Goal: Task Accomplishment & Management: Use online tool/utility

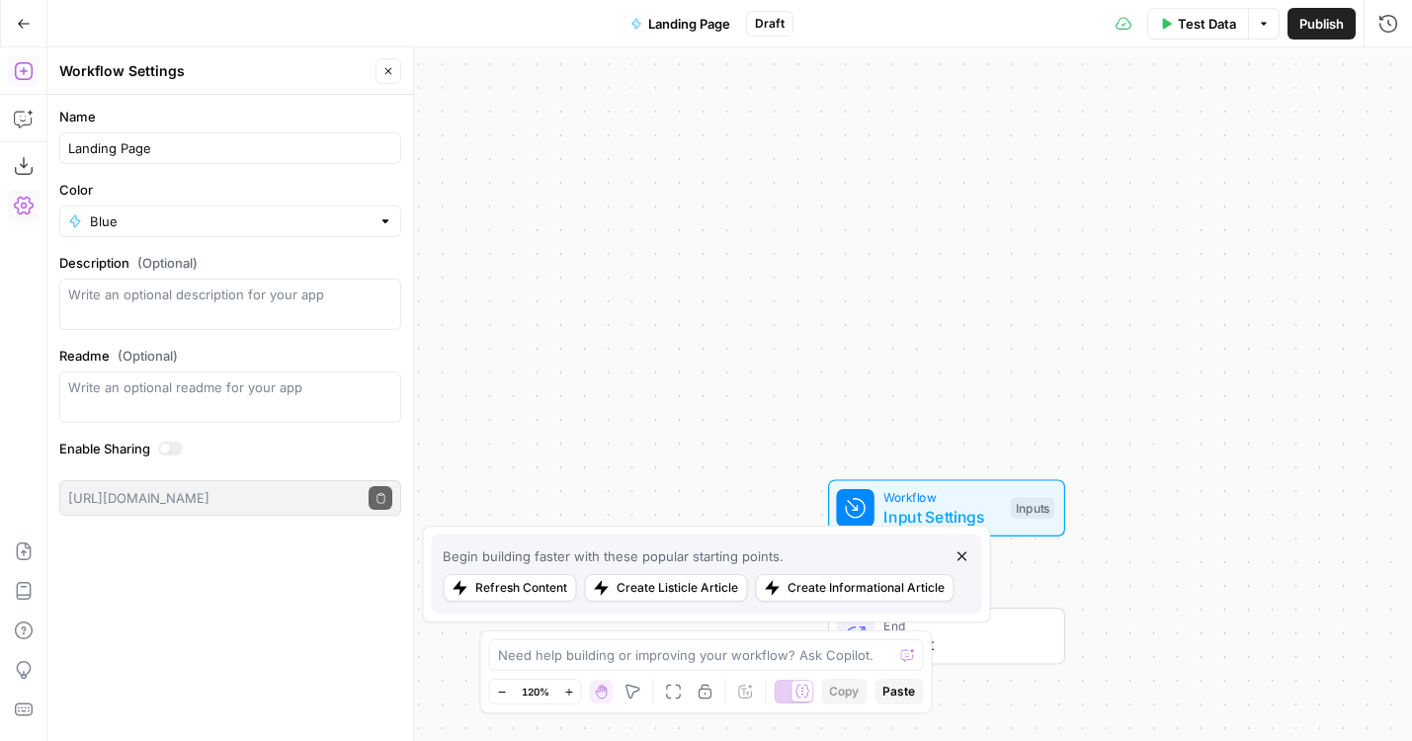
click at [247, 158] on div "Landing Page" at bounding box center [230, 148] width 342 height 32
click at [246, 160] on div "Landing Page" at bounding box center [230, 148] width 342 height 32
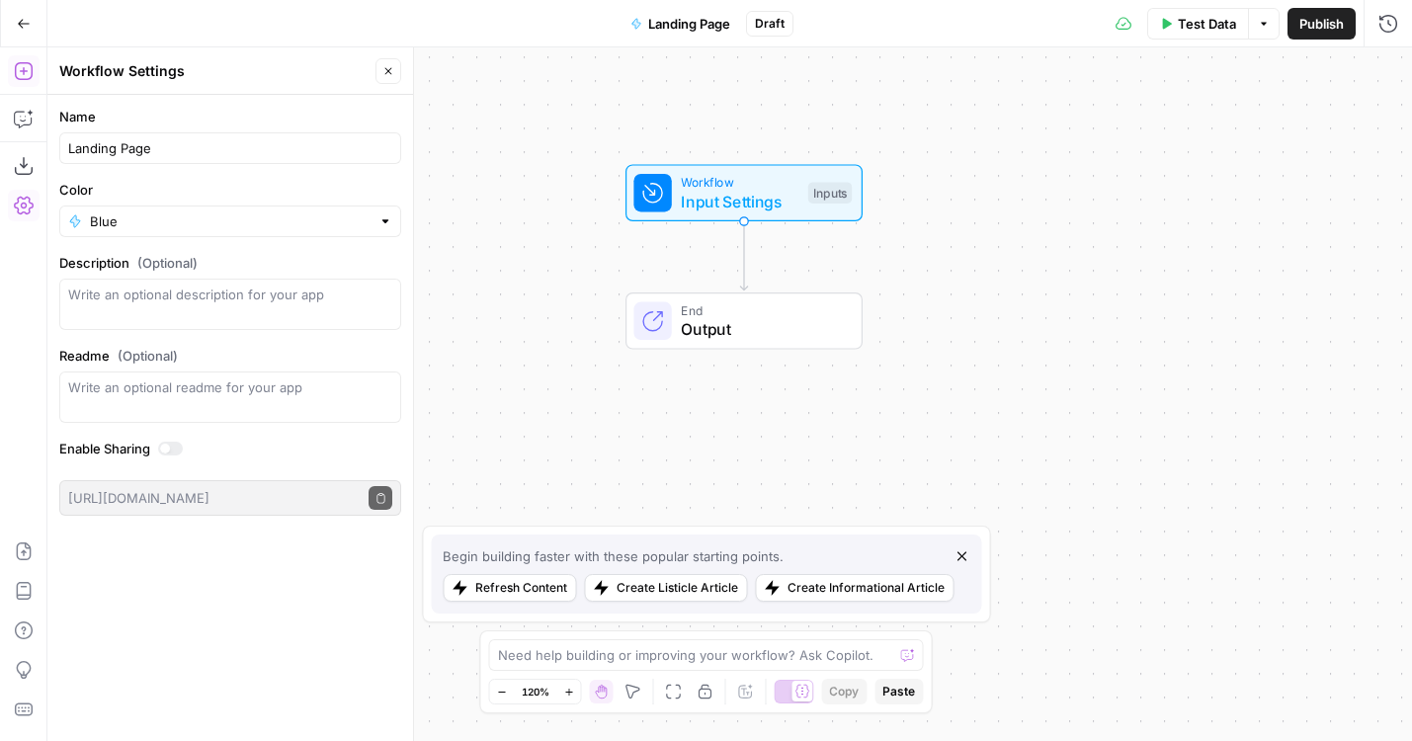
drag, startPoint x: 844, startPoint y: 476, endPoint x: 641, endPoint y: 157, distance: 378.0
click at [641, 157] on div "Workflow Input Settings Inputs End Output" at bounding box center [729, 394] width 1365 height 694
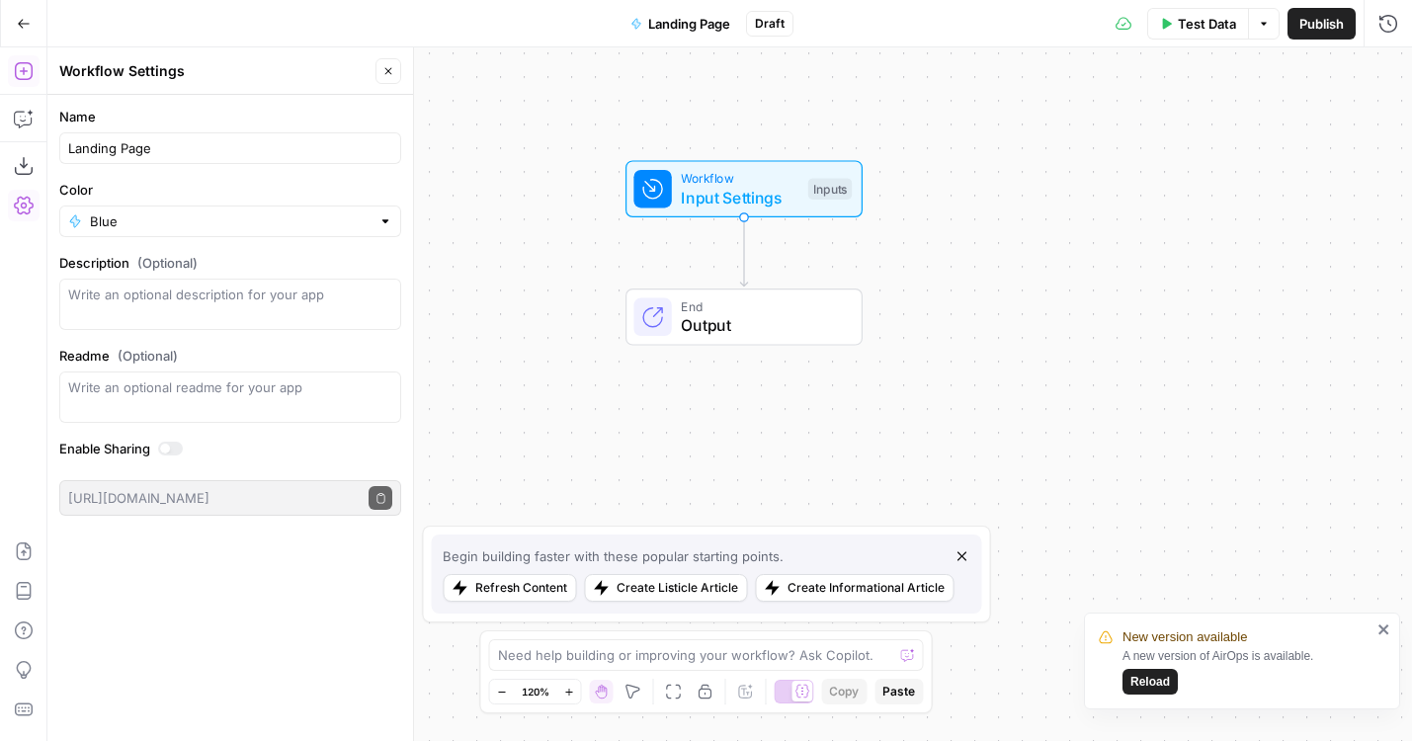
click at [784, 28] on span "Draft" at bounding box center [770, 24] width 30 height 18
click at [716, 195] on span "Input Settings" at bounding box center [740, 198] width 118 height 24
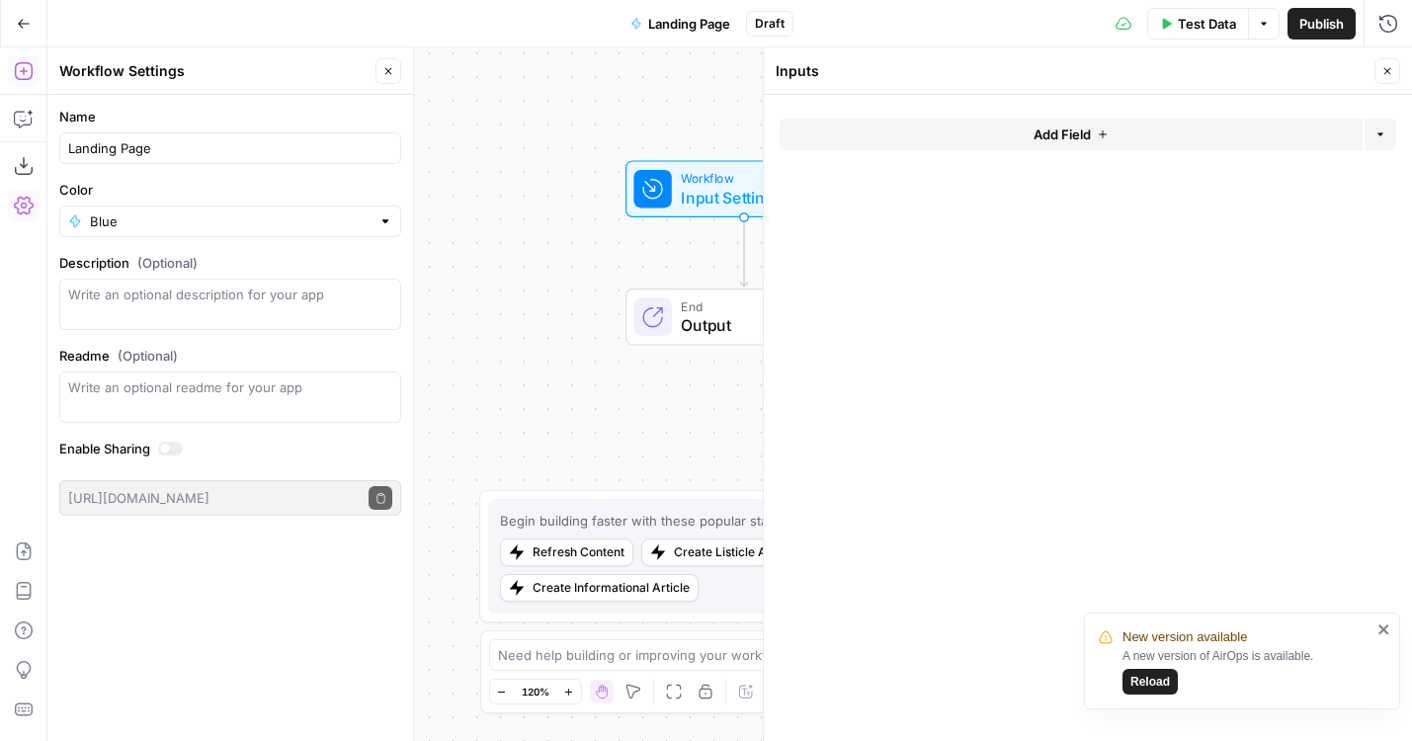
click at [1098, 123] on button "Add Field" at bounding box center [1071, 135] width 583 height 32
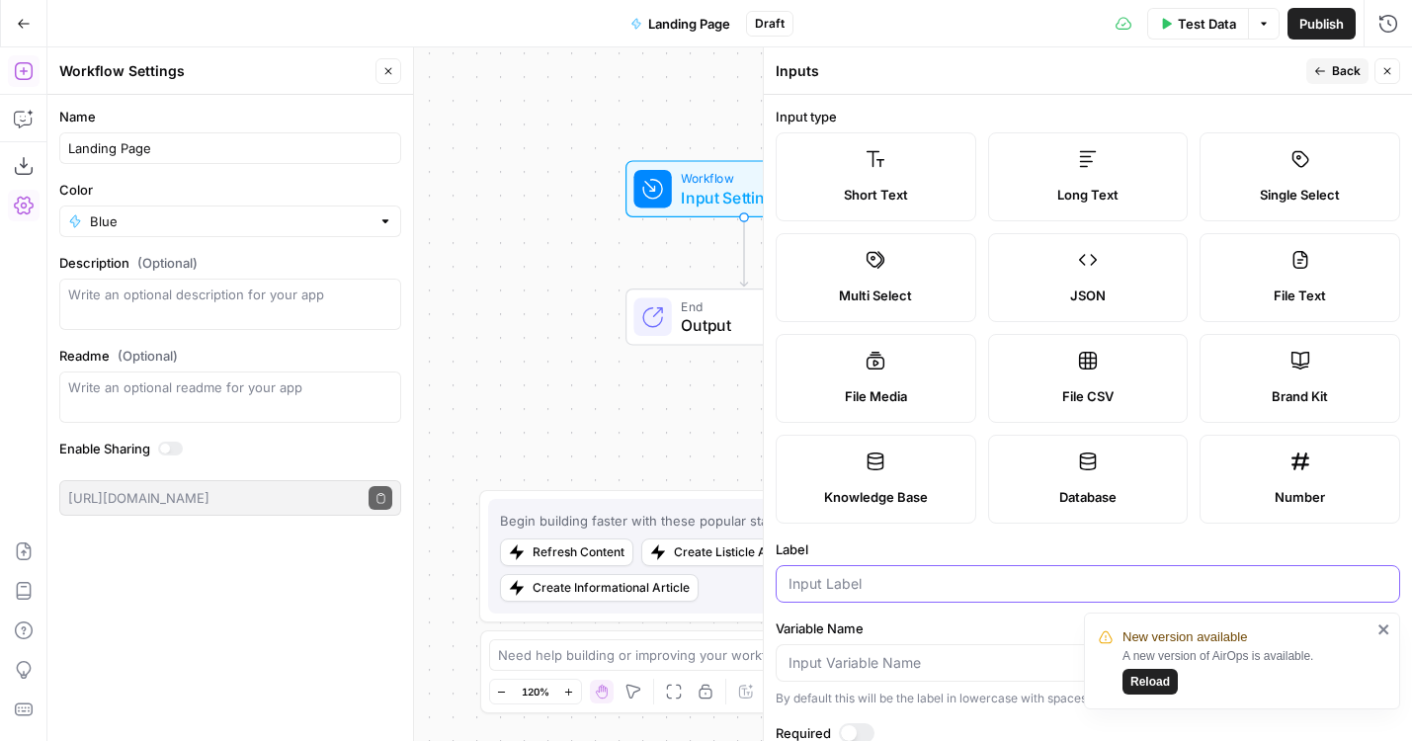
click at [855, 583] on input "Label" at bounding box center [1087, 584] width 599 height 20
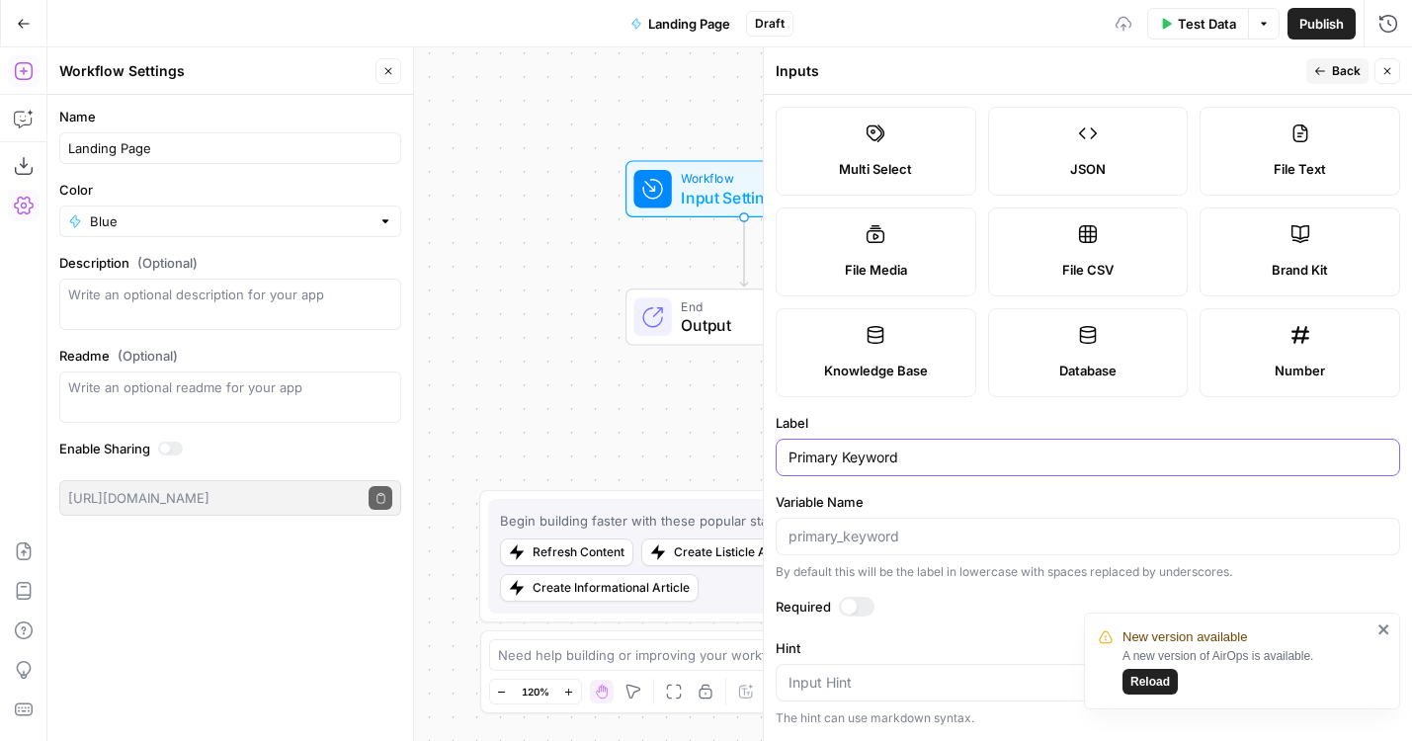
scroll to position [144, 0]
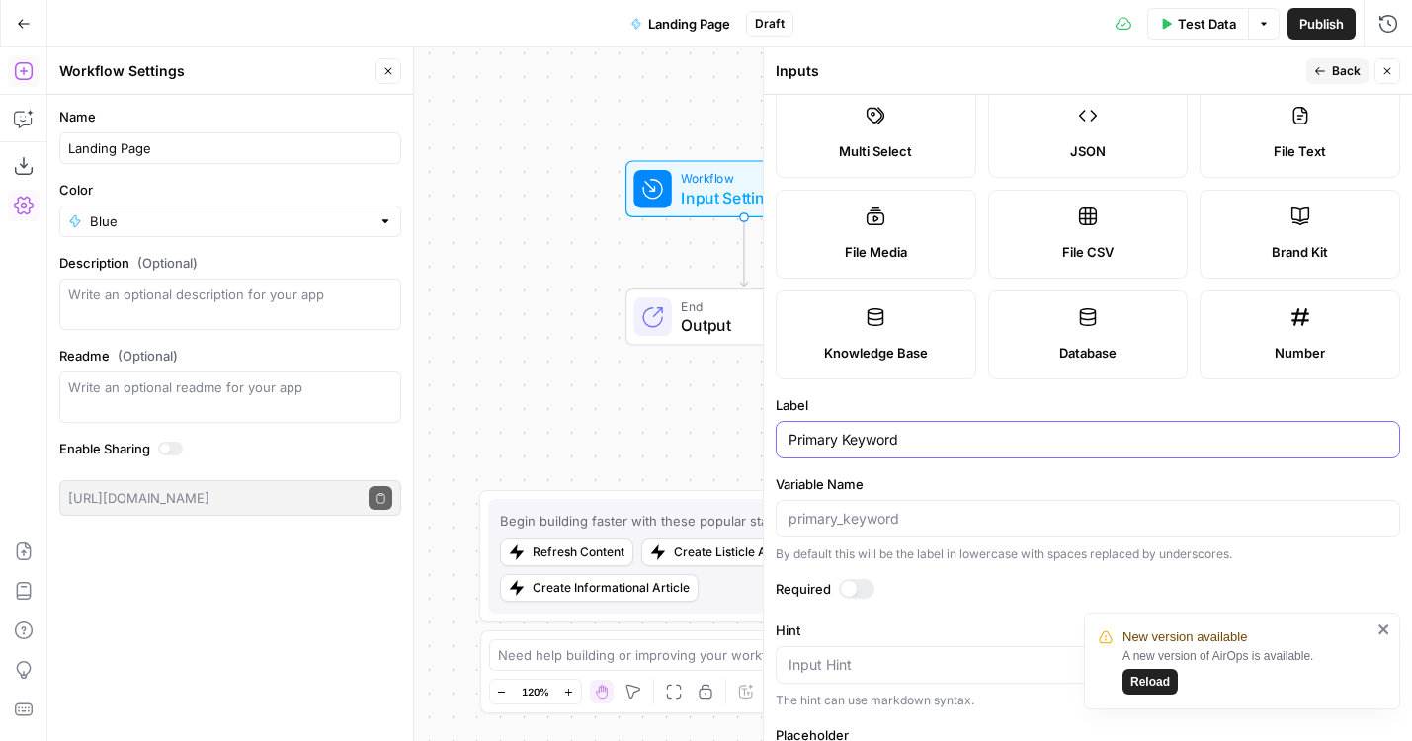
type input "Primary Keyword"
click at [861, 585] on div at bounding box center [857, 589] width 36 height 20
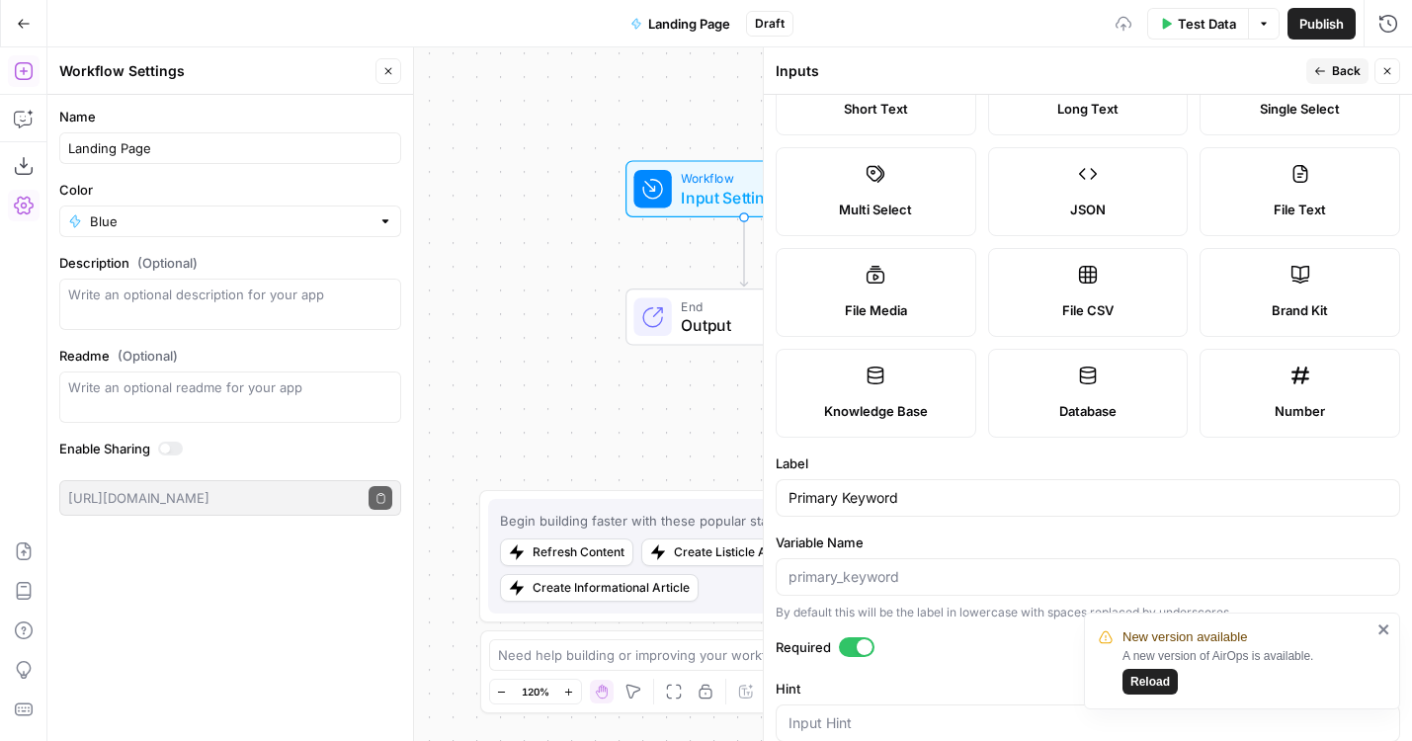
scroll to position [0, 0]
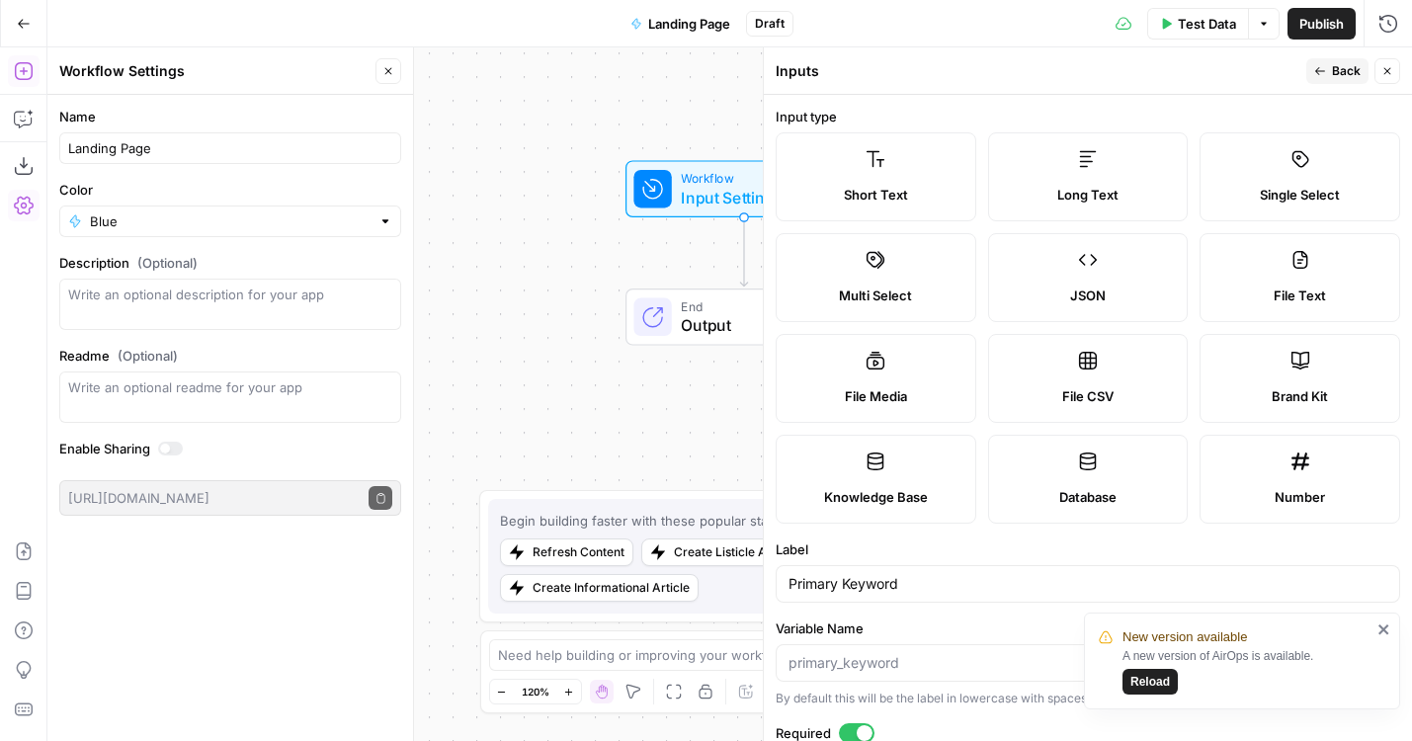
click at [1318, 75] on icon "button" at bounding box center [1320, 71] width 12 height 12
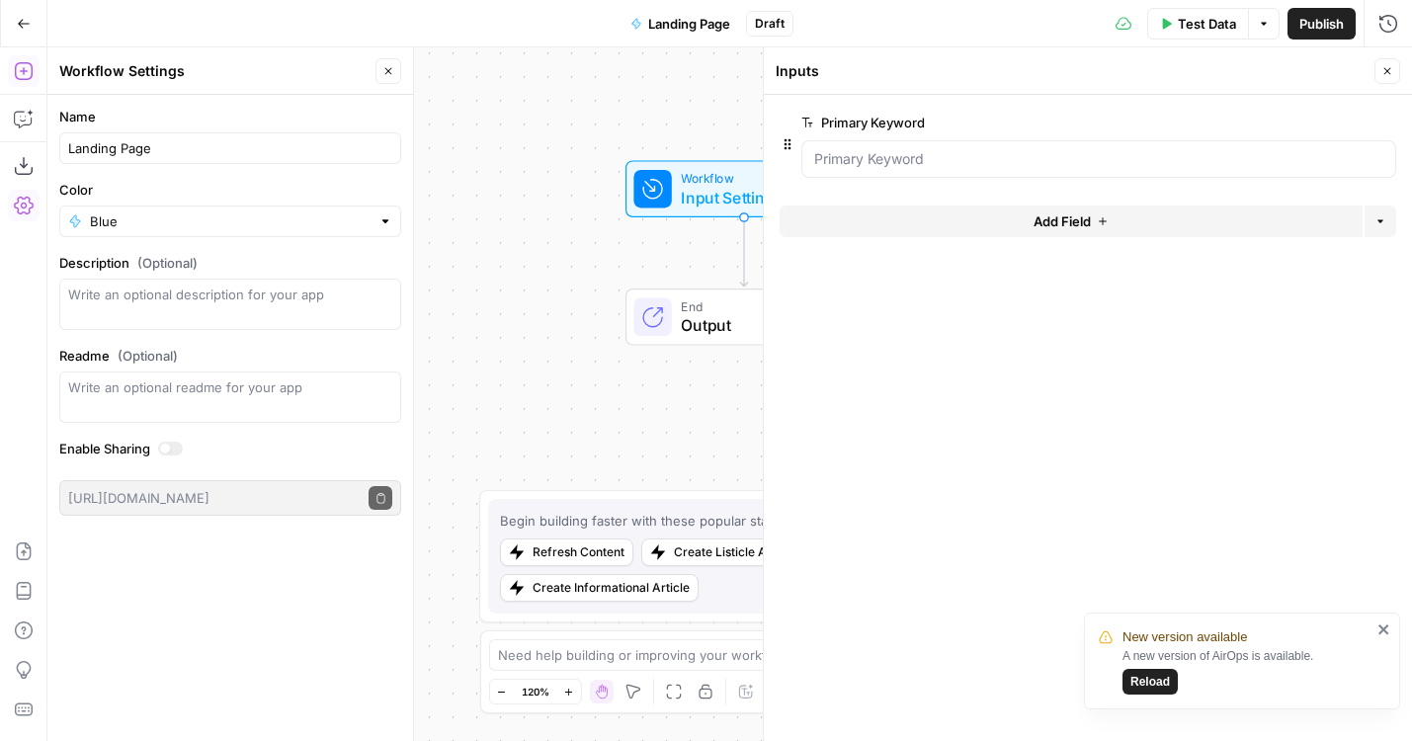
click at [1023, 224] on button "Add Field" at bounding box center [1071, 222] width 583 height 32
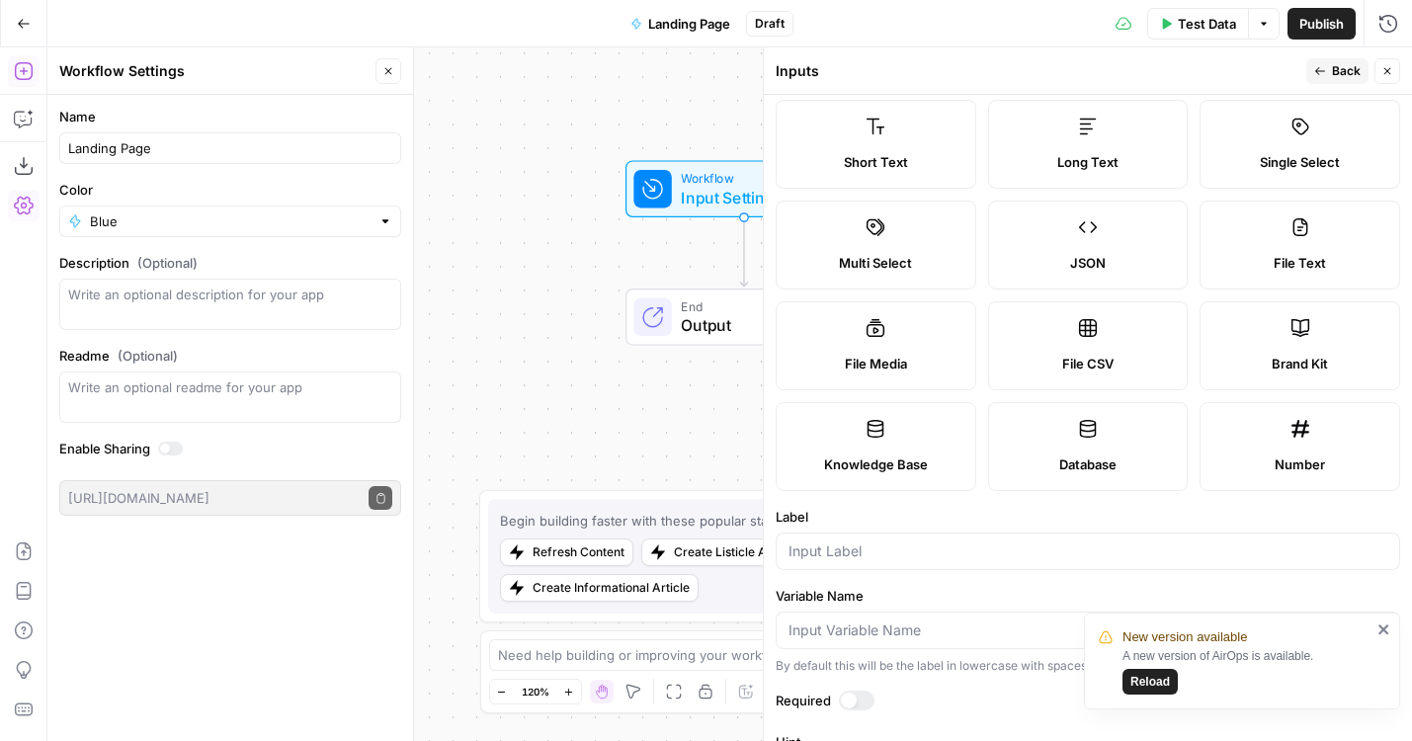
scroll to position [61, 0]
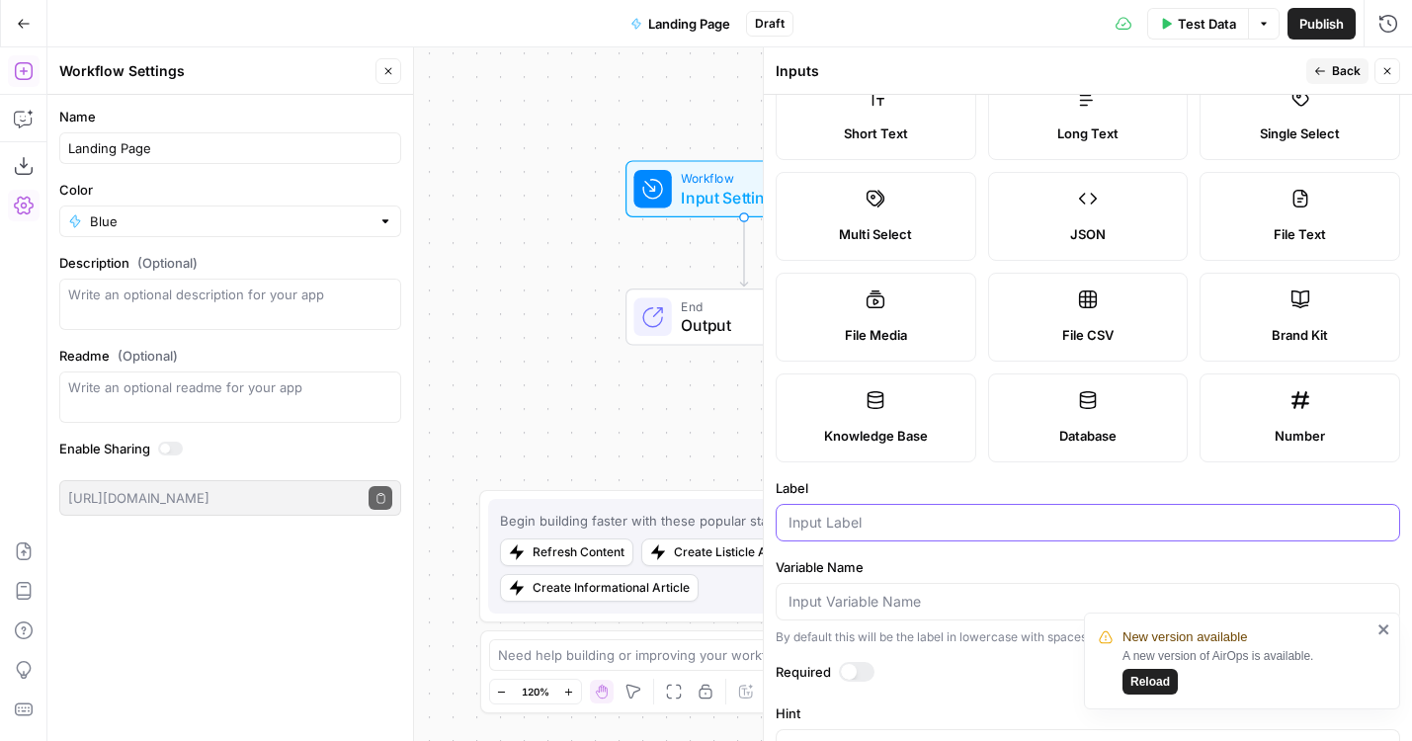
click at [902, 519] on input "Label" at bounding box center [1087, 523] width 599 height 20
click at [1383, 627] on icon "close" at bounding box center [1383, 629] width 10 height 10
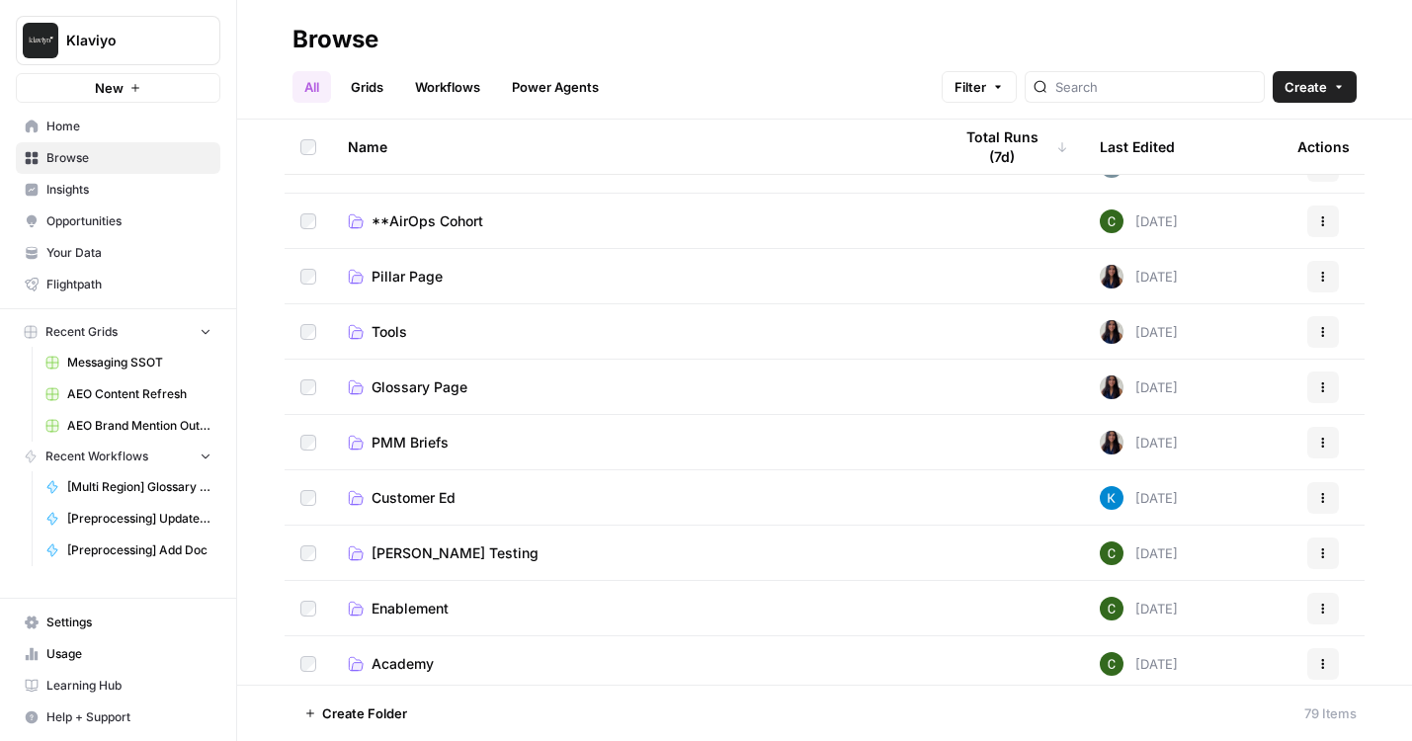
scroll to position [55, 0]
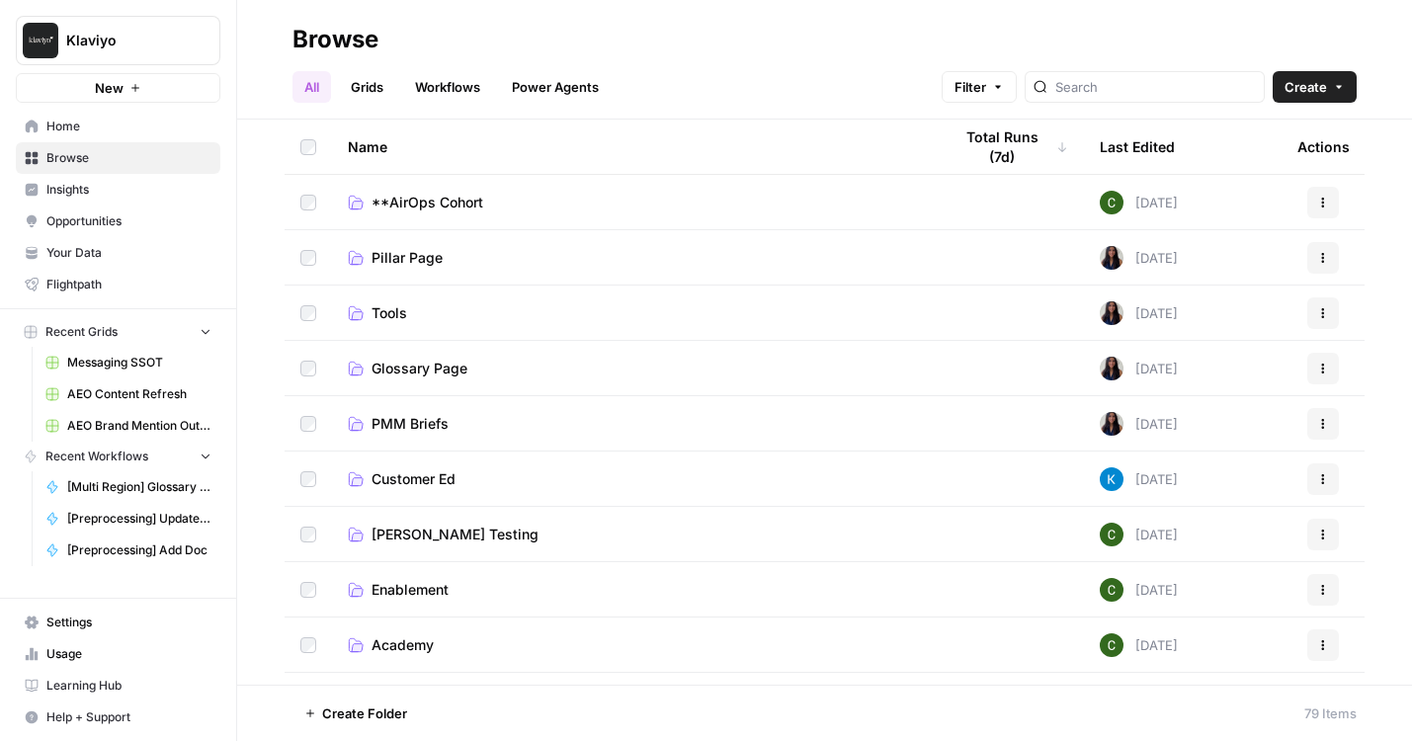
click at [431, 373] on span "Glossary Page" at bounding box center [420, 369] width 96 height 20
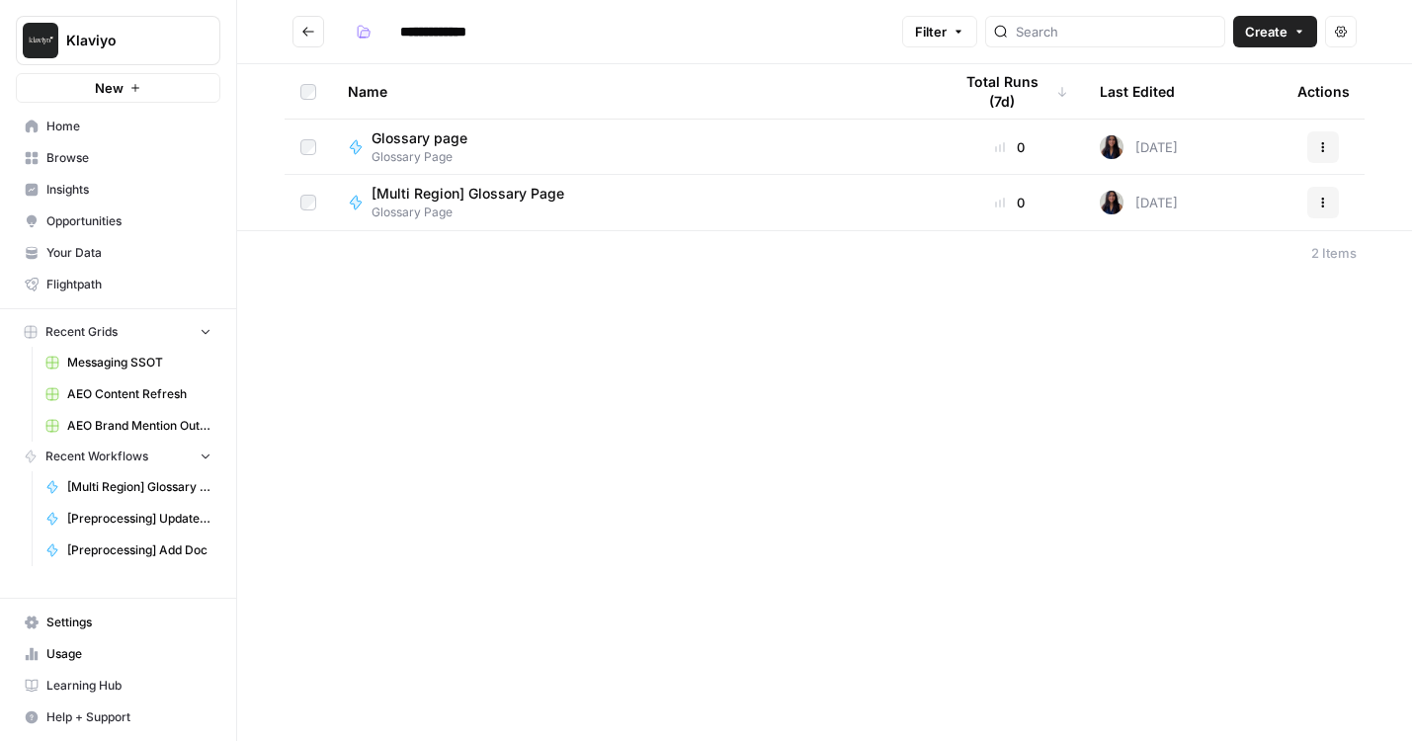
click at [487, 196] on span "[Multi Region] Glossary Page" at bounding box center [468, 194] width 193 height 20
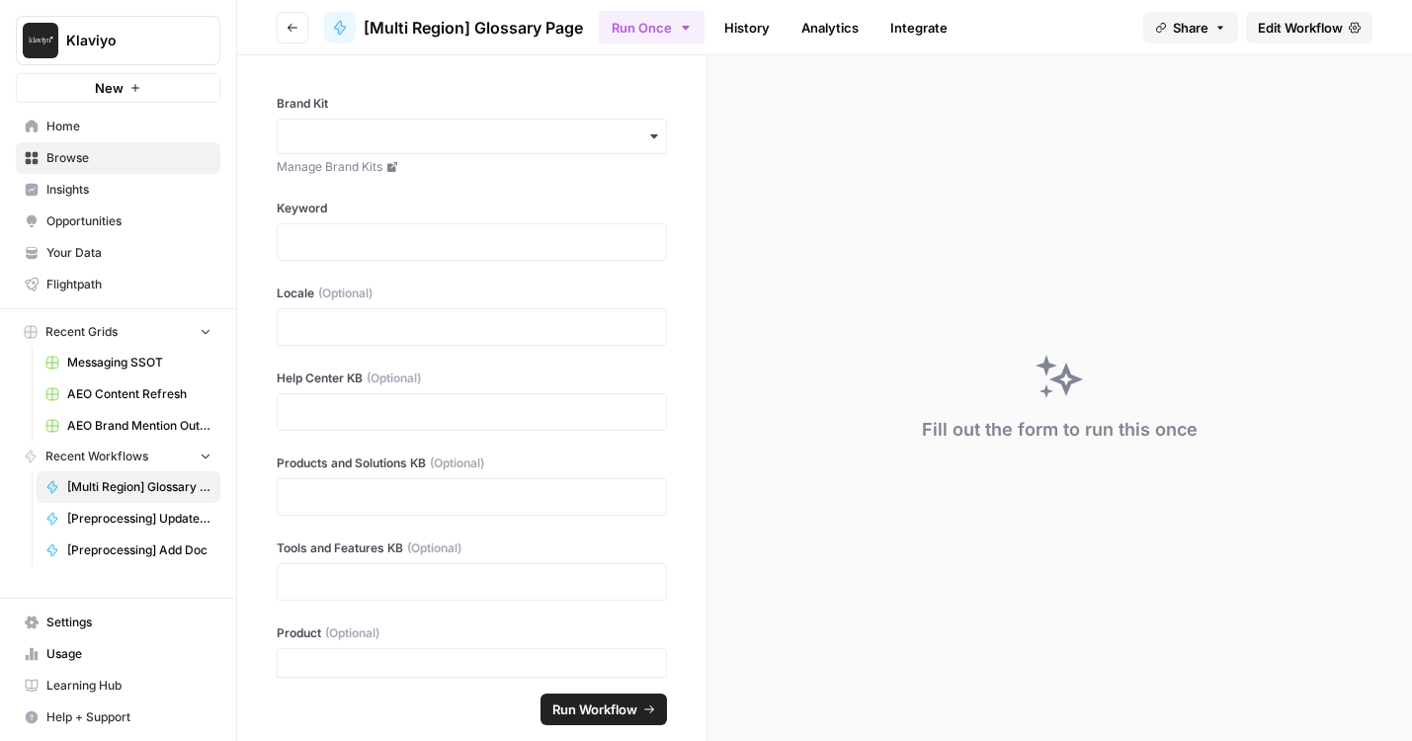
click at [1328, 30] on span "Edit Workflow" at bounding box center [1300, 28] width 85 height 20
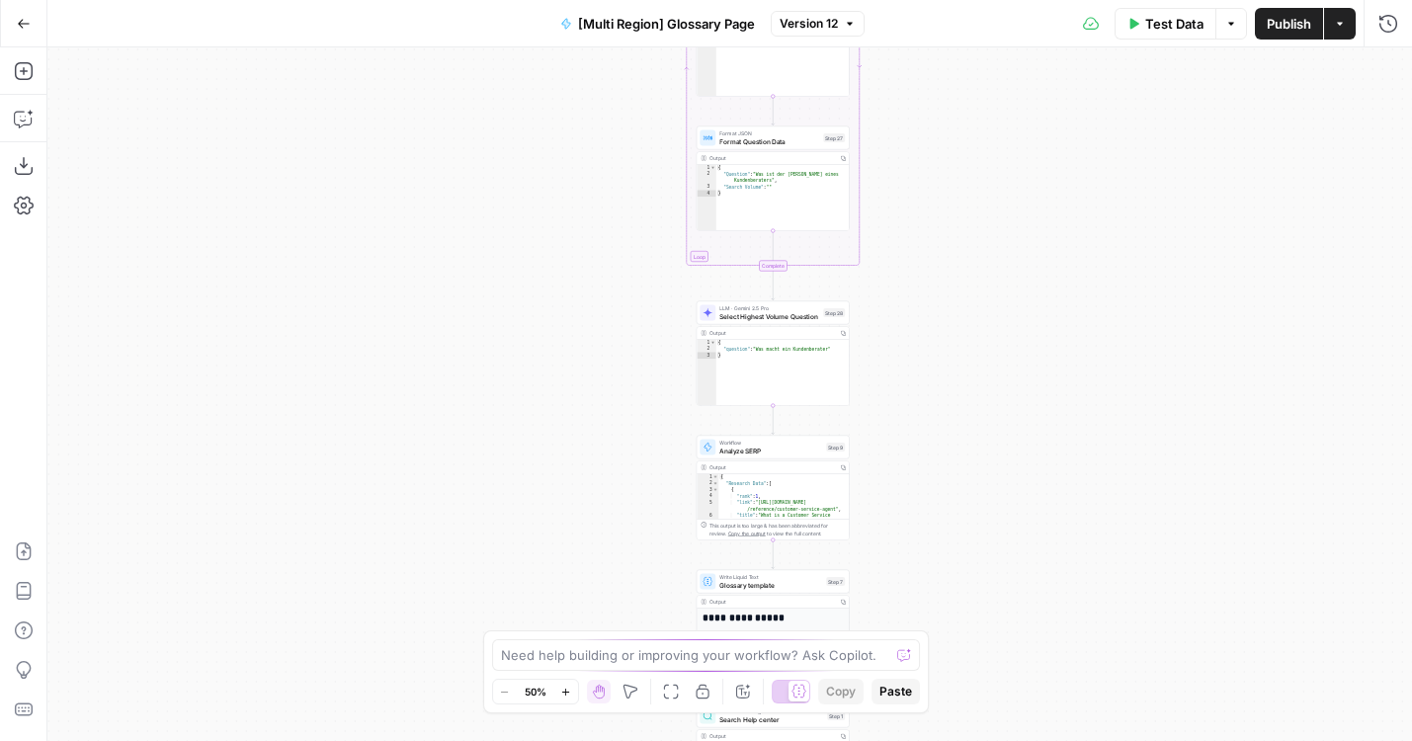
click at [855, 160] on div "**********" at bounding box center [729, 394] width 1365 height 694
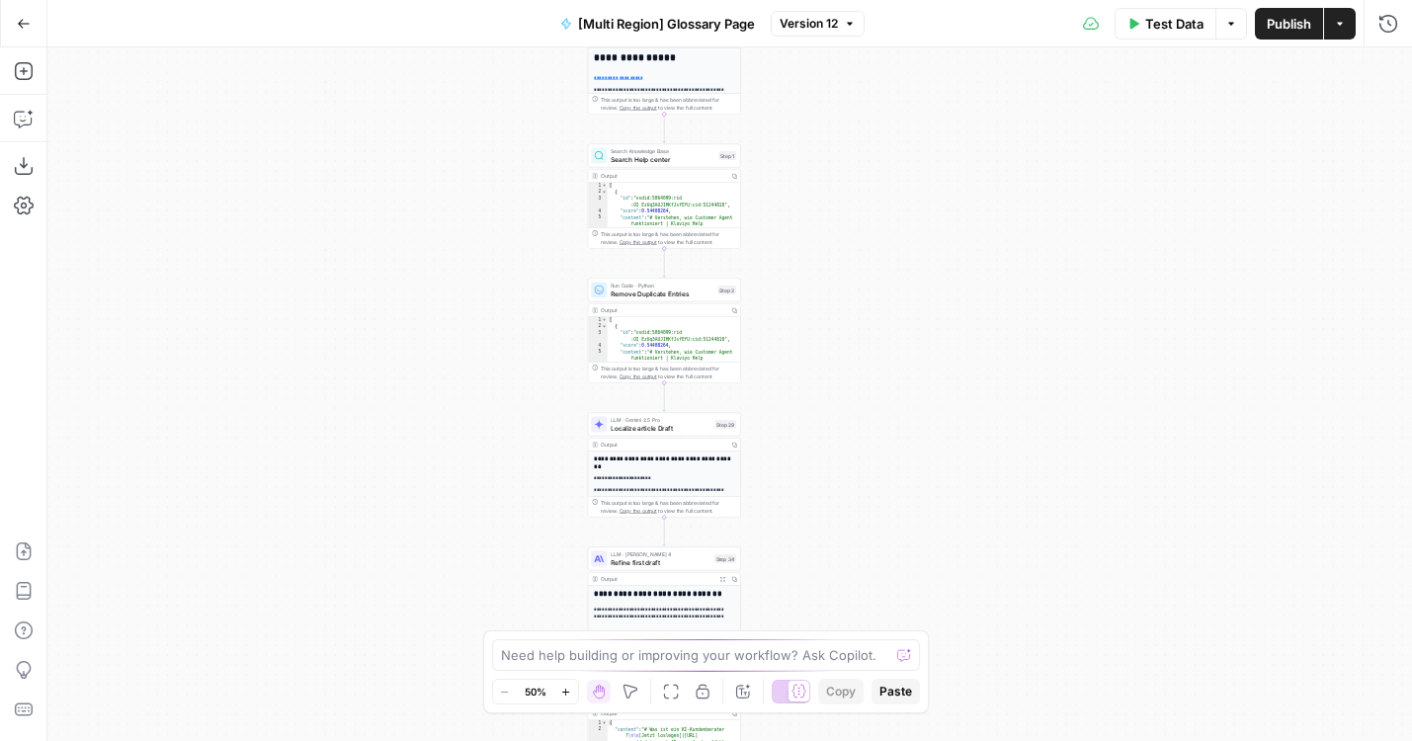
drag, startPoint x: 939, startPoint y: 555, endPoint x: 912, endPoint y: 297, distance: 259.3
click at [912, 297] on div "**********" at bounding box center [729, 394] width 1365 height 694
drag, startPoint x: 846, startPoint y: 404, endPoint x: 861, endPoint y: 132, distance: 272.1
click at [861, 132] on div "**********" at bounding box center [729, 394] width 1365 height 694
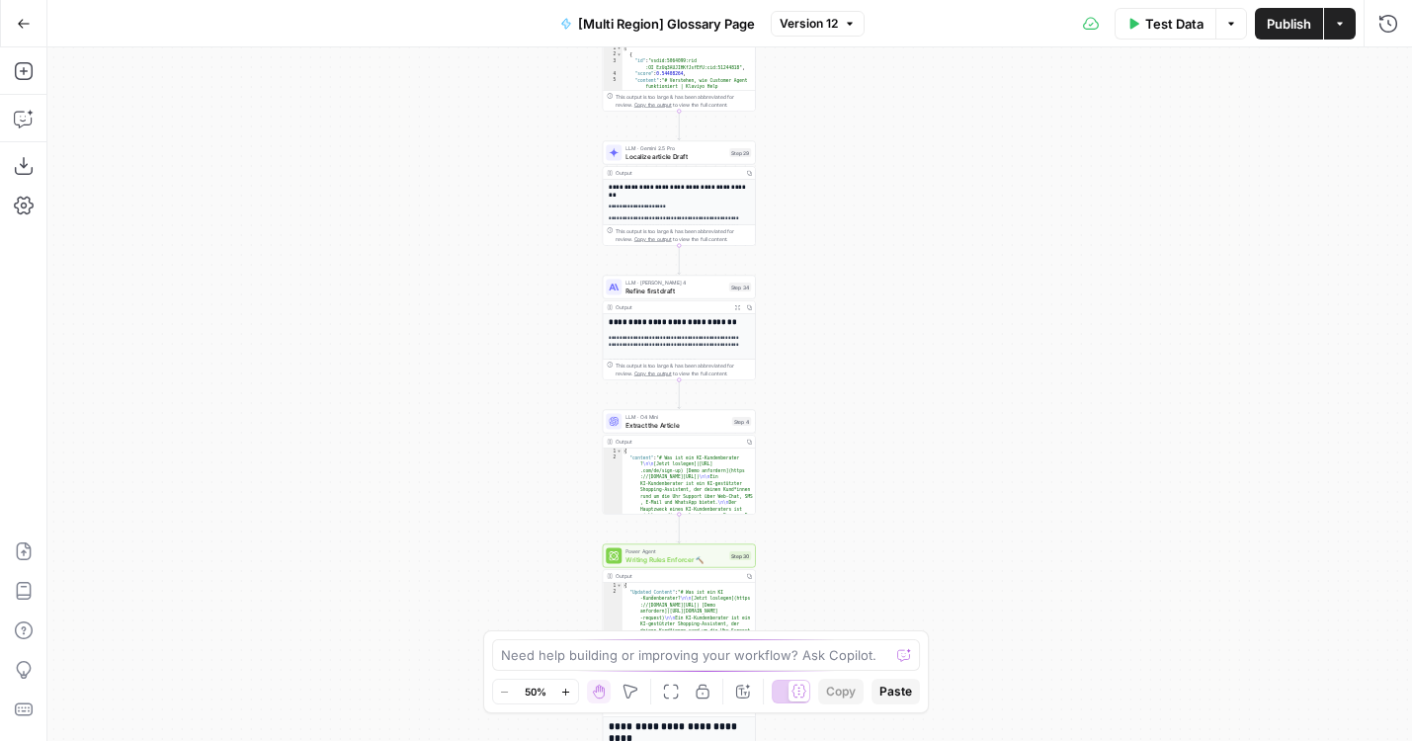
click at [622, 289] on div "LLM · [PERSON_NAME] 4 Refine first draft Step 34" at bounding box center [678, 287] width 145 height 17
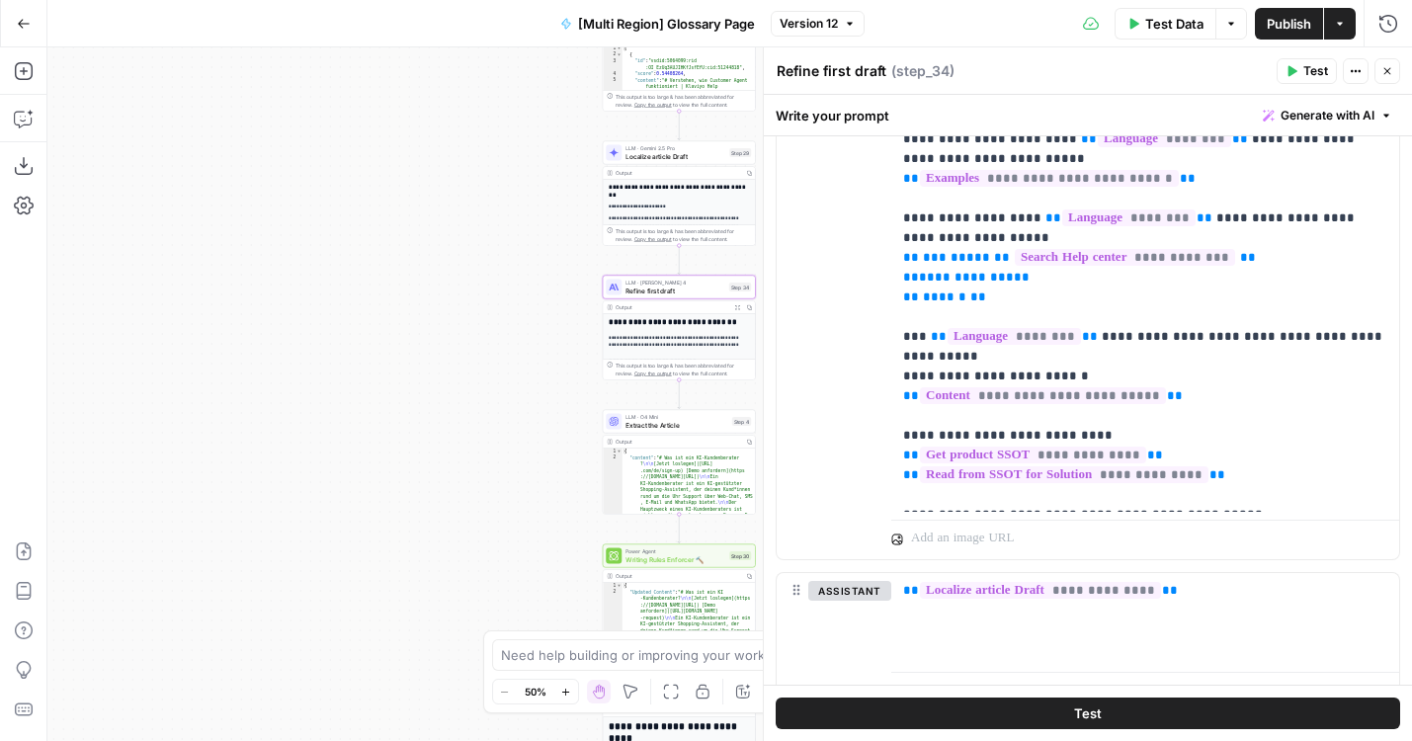
scroll to position [6426, 0]
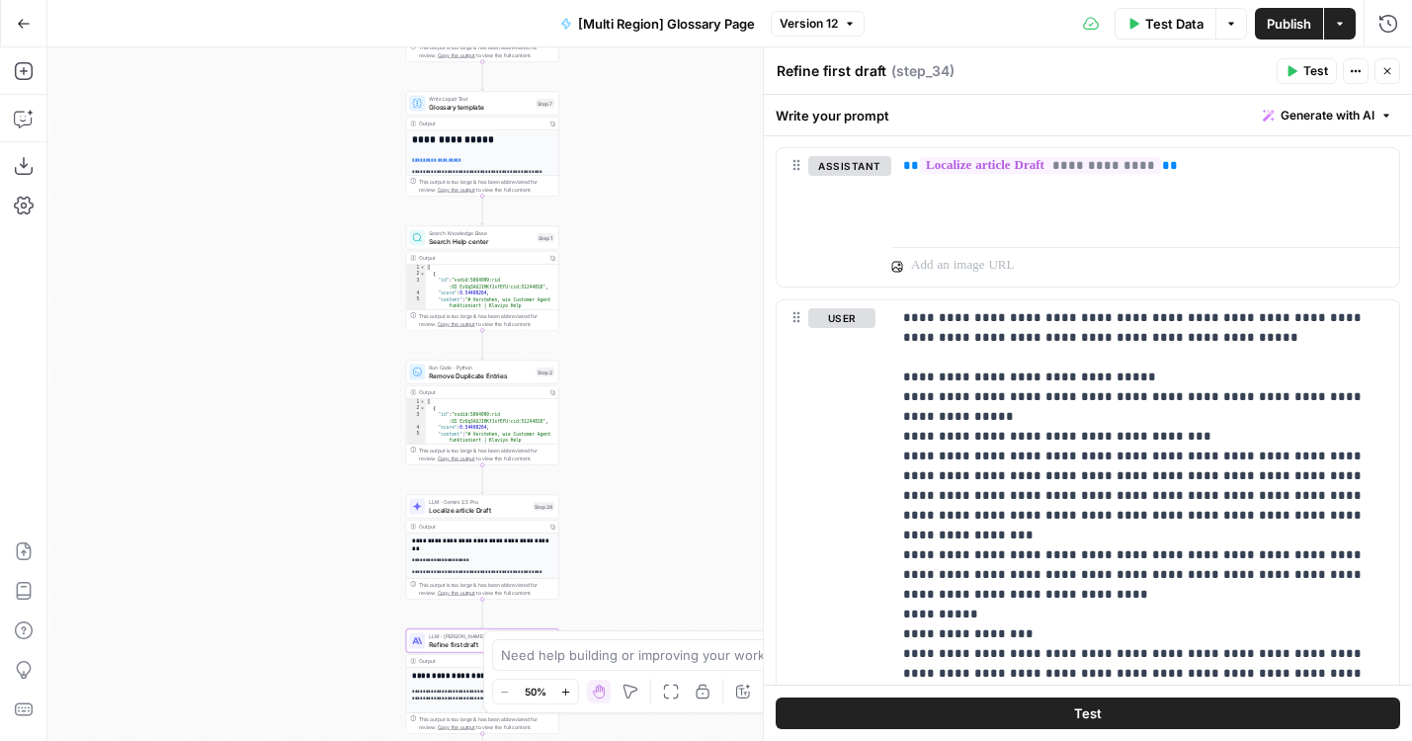
drag, startPoint x: 350, startPoint y: 310, endPoint x: 148, endPoint y: 679, distance: 420.1
click at [148, 679] on div "**********" at bounding box center [729, 394] width 1365 height 694
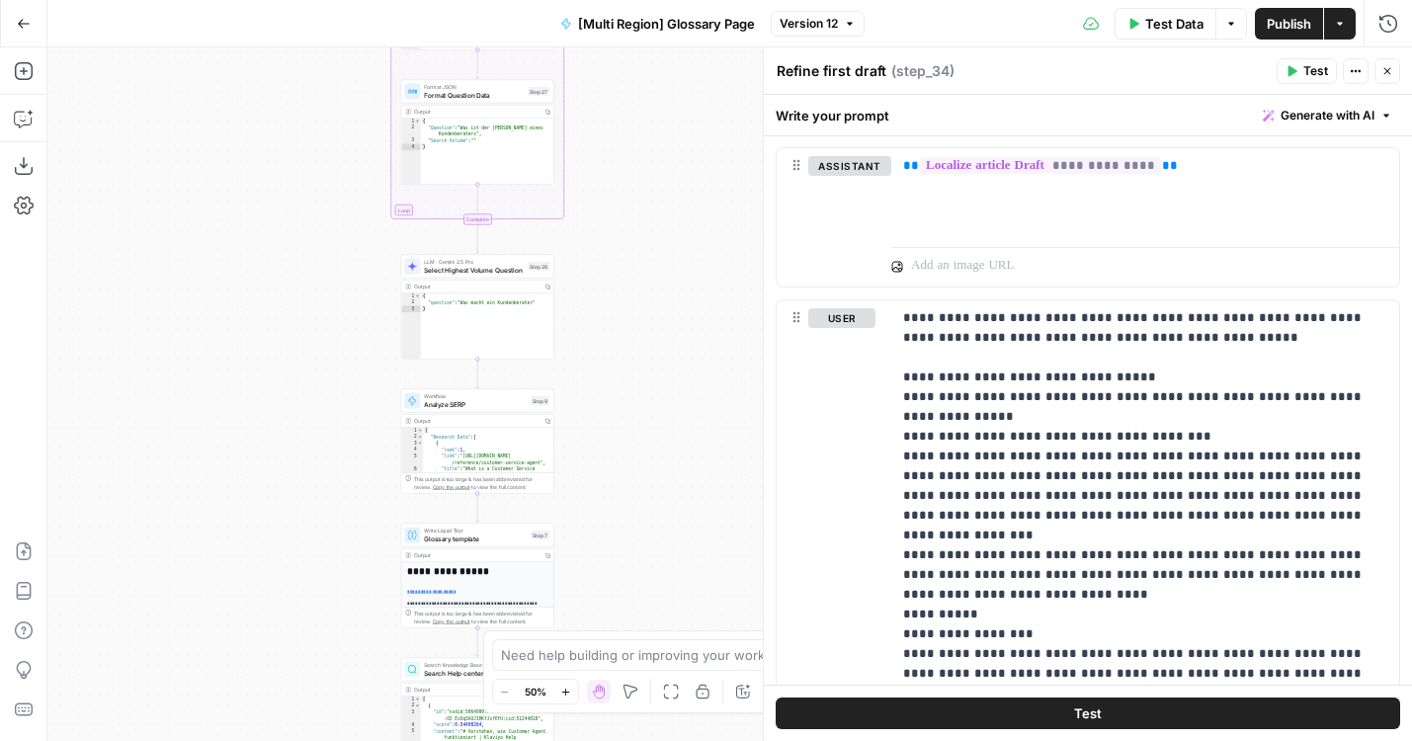
drag, startPoint x: 316, startPoint y: 192, endPoint x: 316, endPoint y: 609, distance: 417.0
click at [316, 609] on div "**********" at bounding box center [729, 394] width 1365 height 694
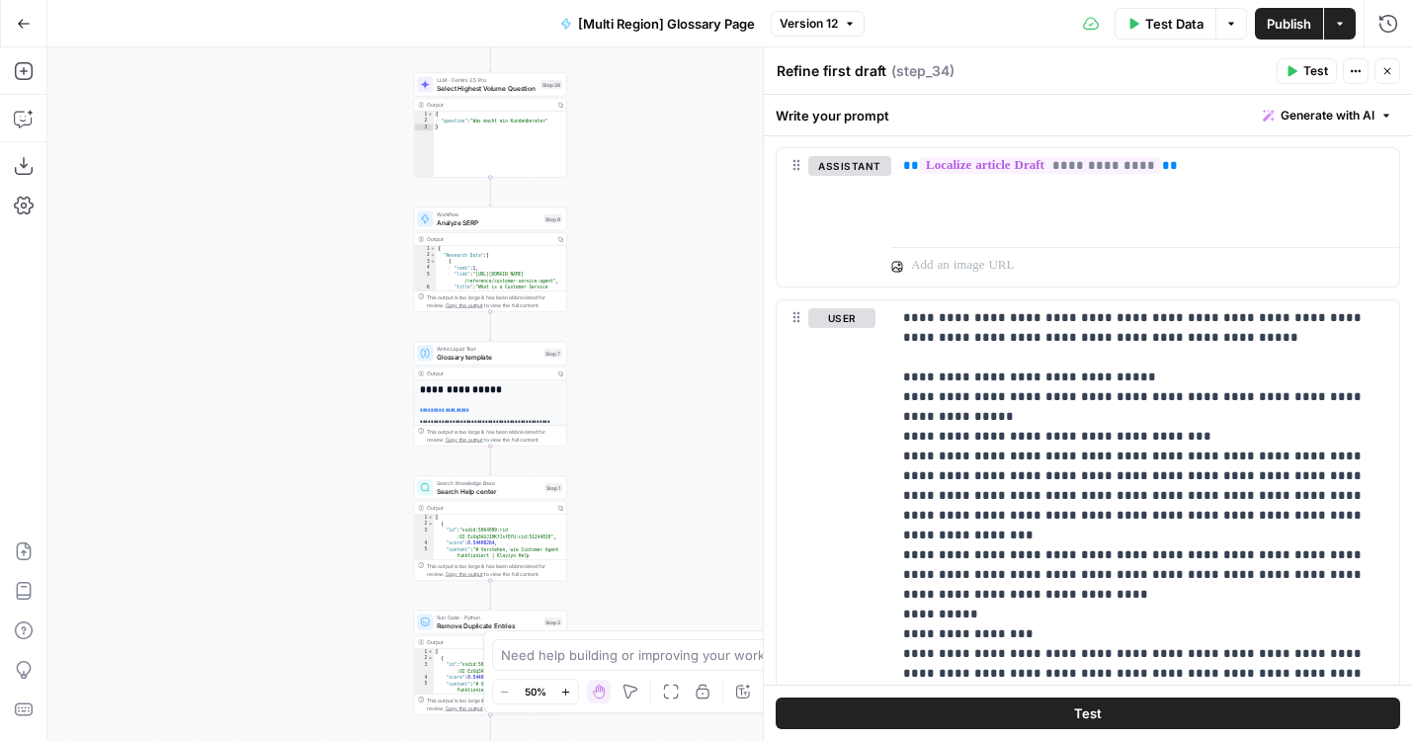
drag, startPoint x: 316, startPoint y: 578, endPoint x: 329, endPoint y: 396, distance: 182.3
click at [329, 396] on div "**********" at bounding box center [729, 394] width 1365 height 694
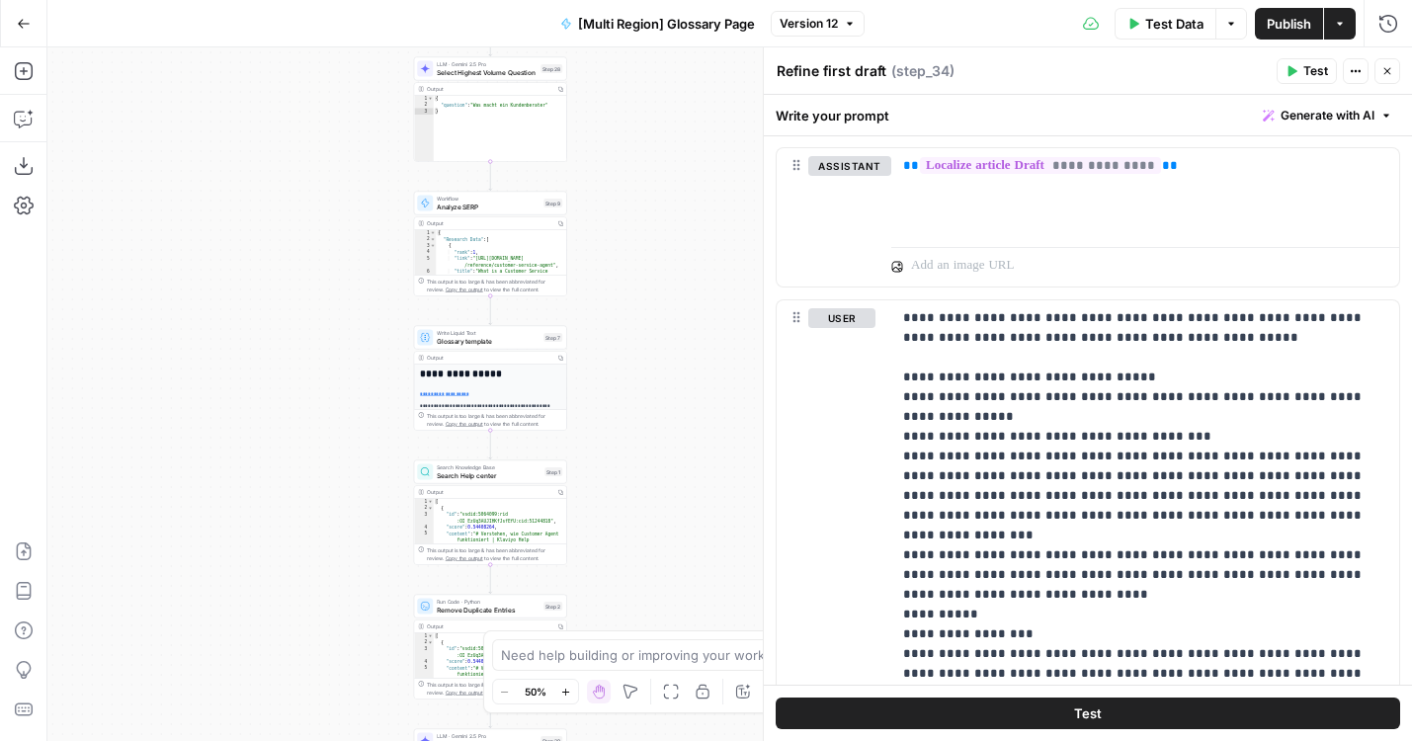
drag, startPoint x: 322, startPoint y: 506, endPoint x: 321, endPoint y: 245, distance: 260.9
click at [322, 245] on div "**********" at bounding box center [729, 394] width 1365 height 694
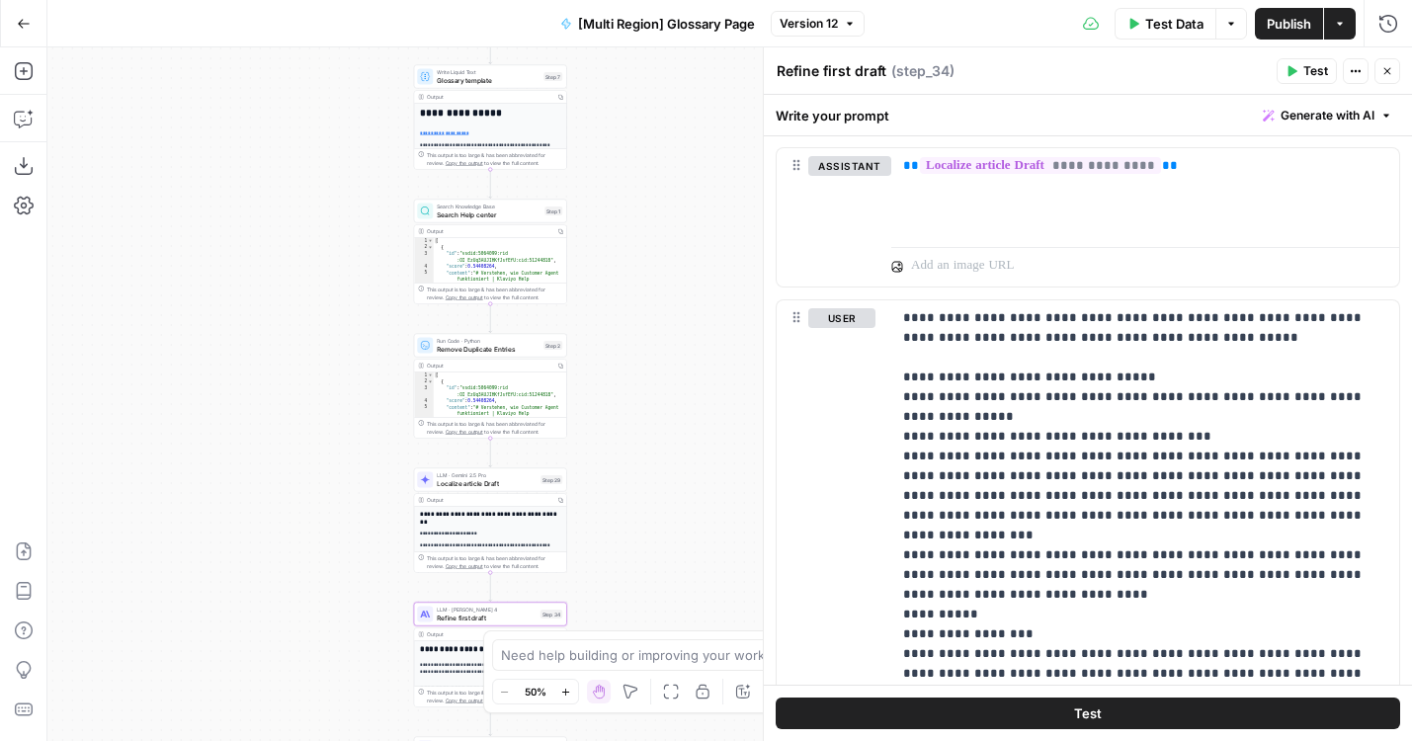
click at [24, 26] on icon "button" at bounding box center [24, 24] width 14 height 14
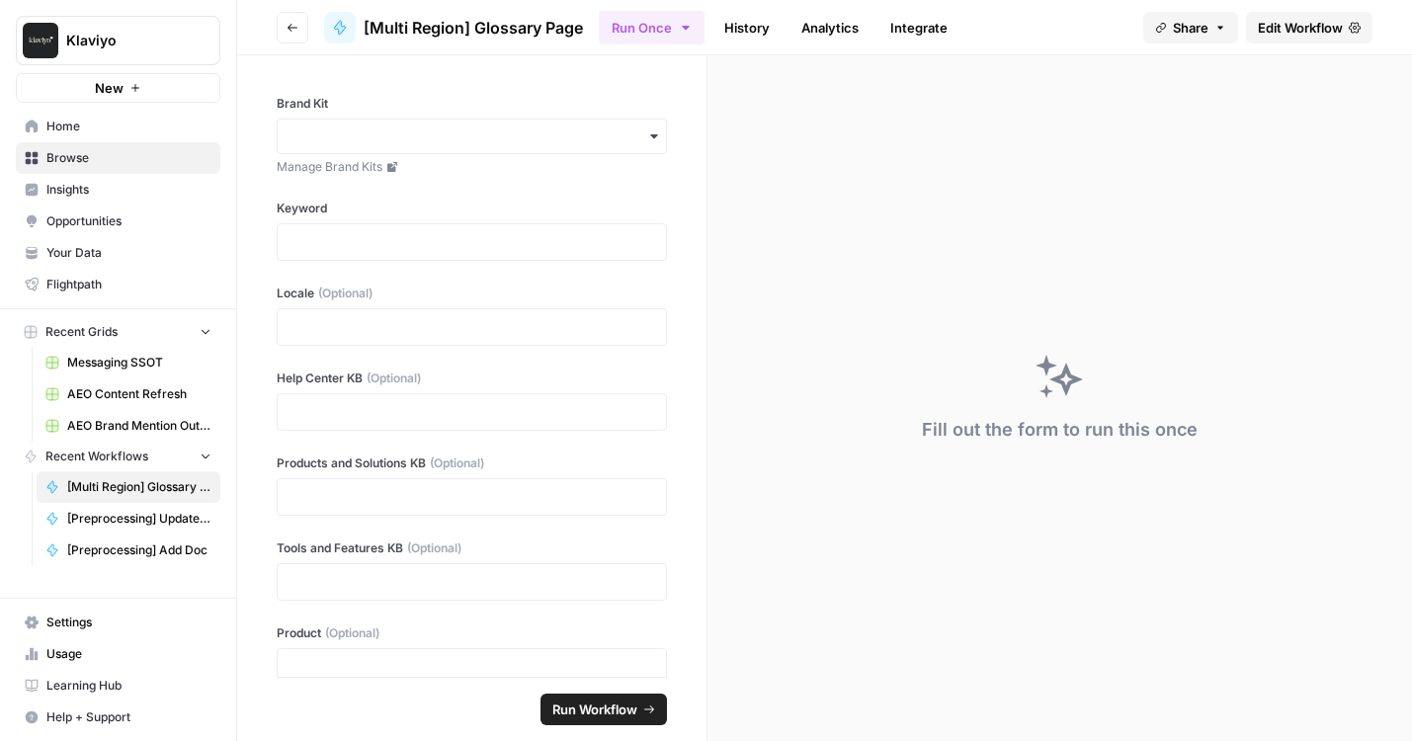
click at [290, 18] on button "Go back" at bounding box center [293, 28] width 32 height 32
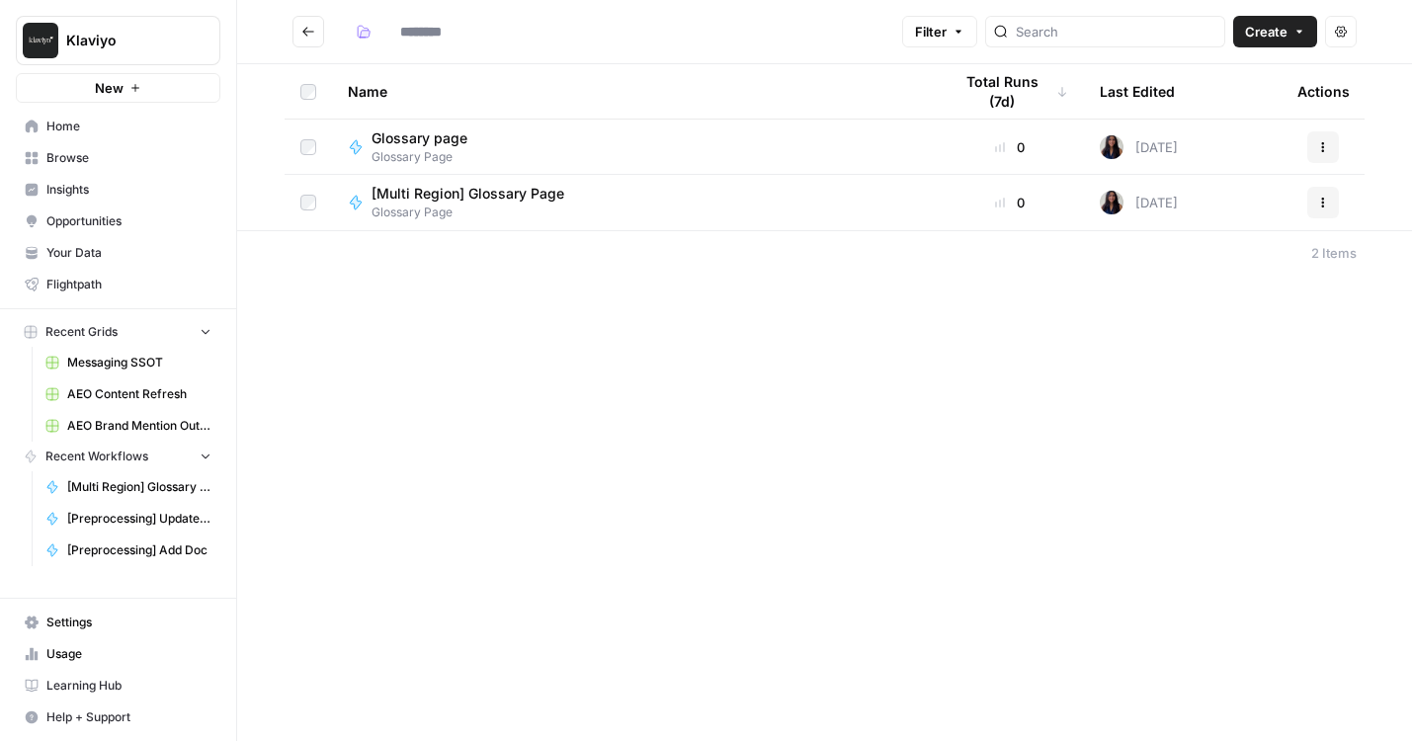
type input "**********"
click at [436, 136] on span "Glossary page" at bounding box center [420, 138] width 96 height 20
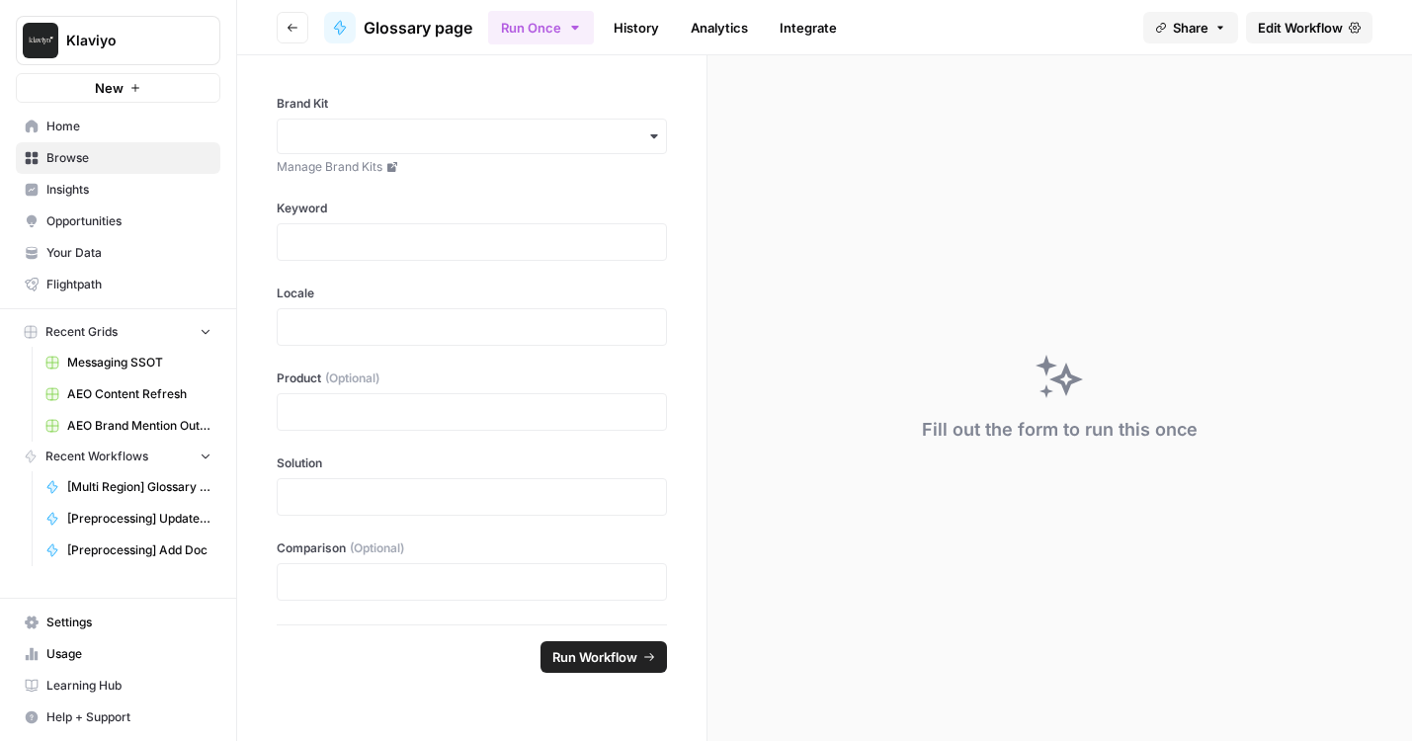
click at [1328, 19] on span "Edit Workflow" at bounding box center [1300, 28] width 85 height 20
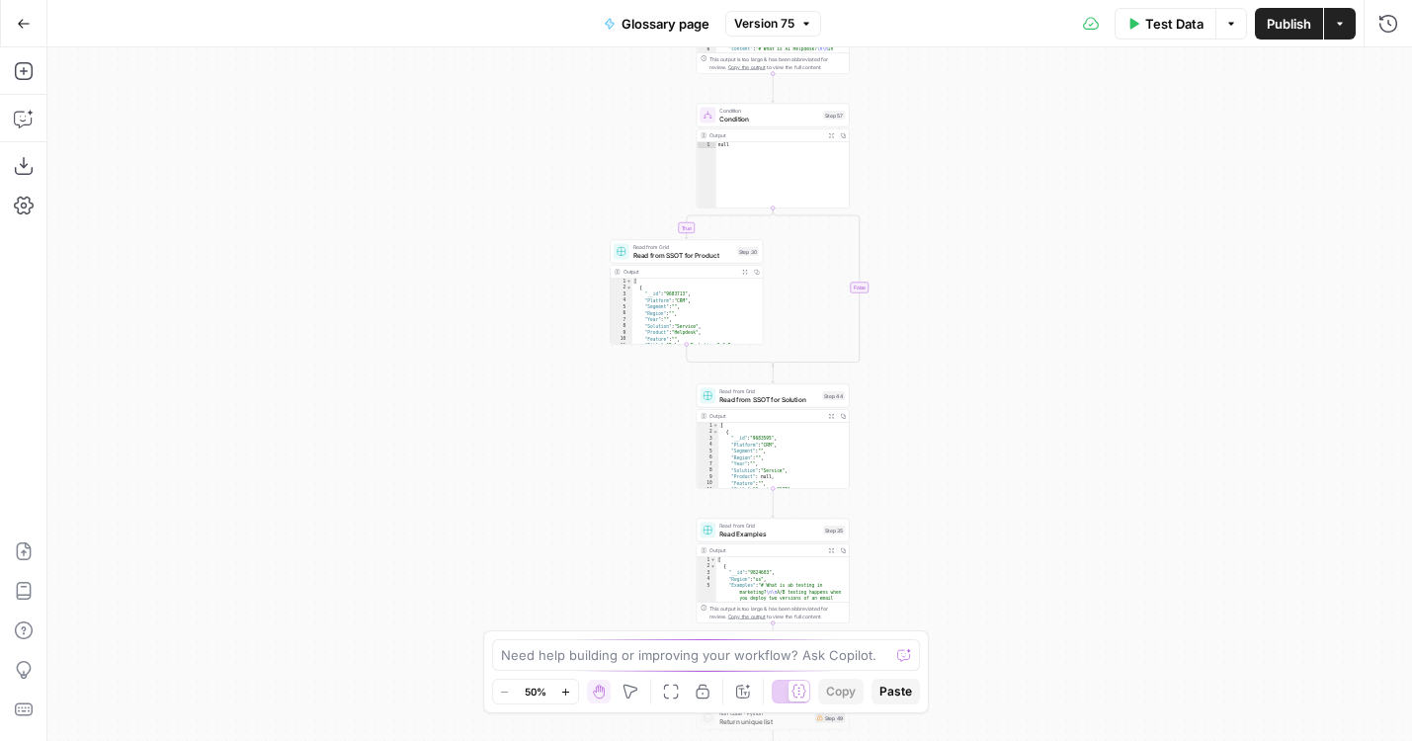
click at [995, 29] on div "Go Back Glossary page Version 75 Test Data Options Publish Actions Run History …" at bounding box center [706, 370] width 1412 height 741
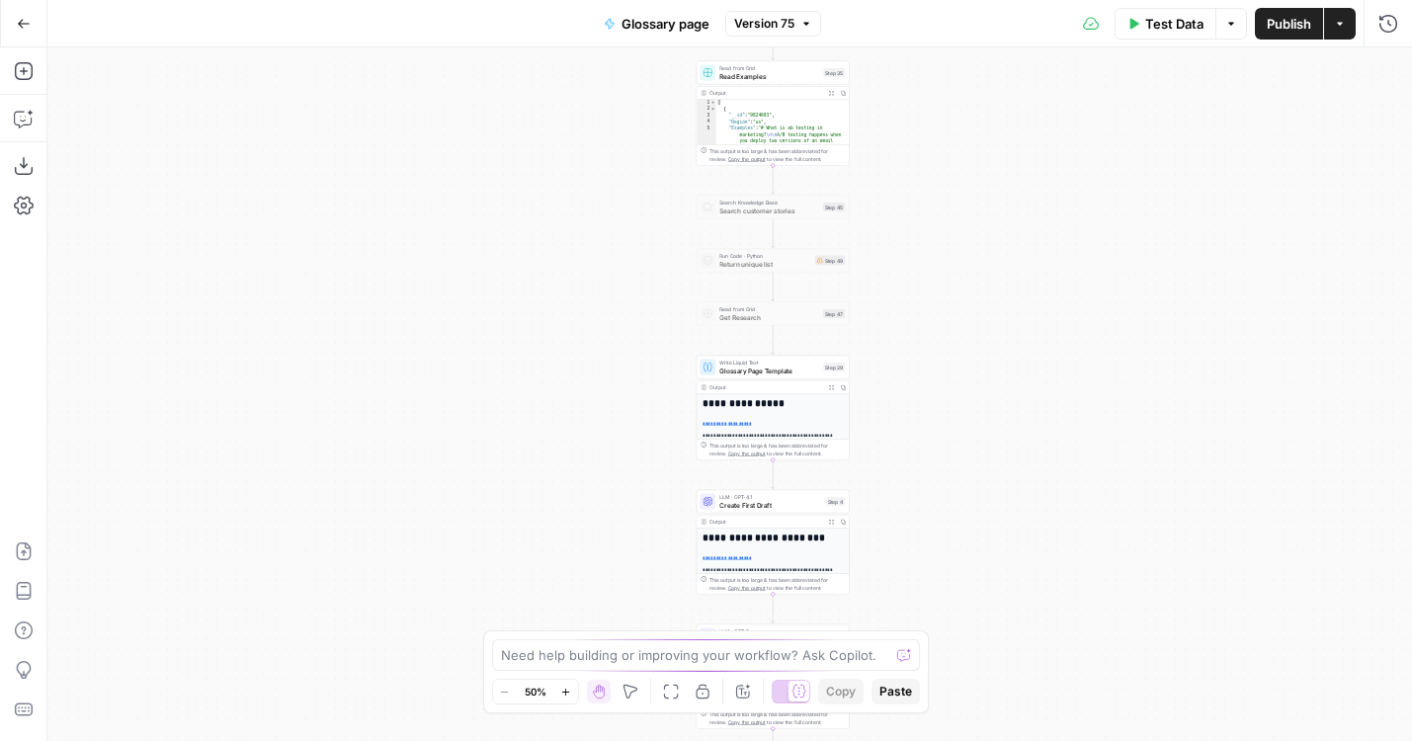
drag, startPoint x: 991, startPoint y: 489, endPoint x: 991, endPoint y: 202, distance: 287.5
click at [991, 202] on div "true false Workflow Input Settings Inputs LLM · GPT-4.1 Generate Keyword Questi…" at bounding box center [729, 394] width 1365 height 694
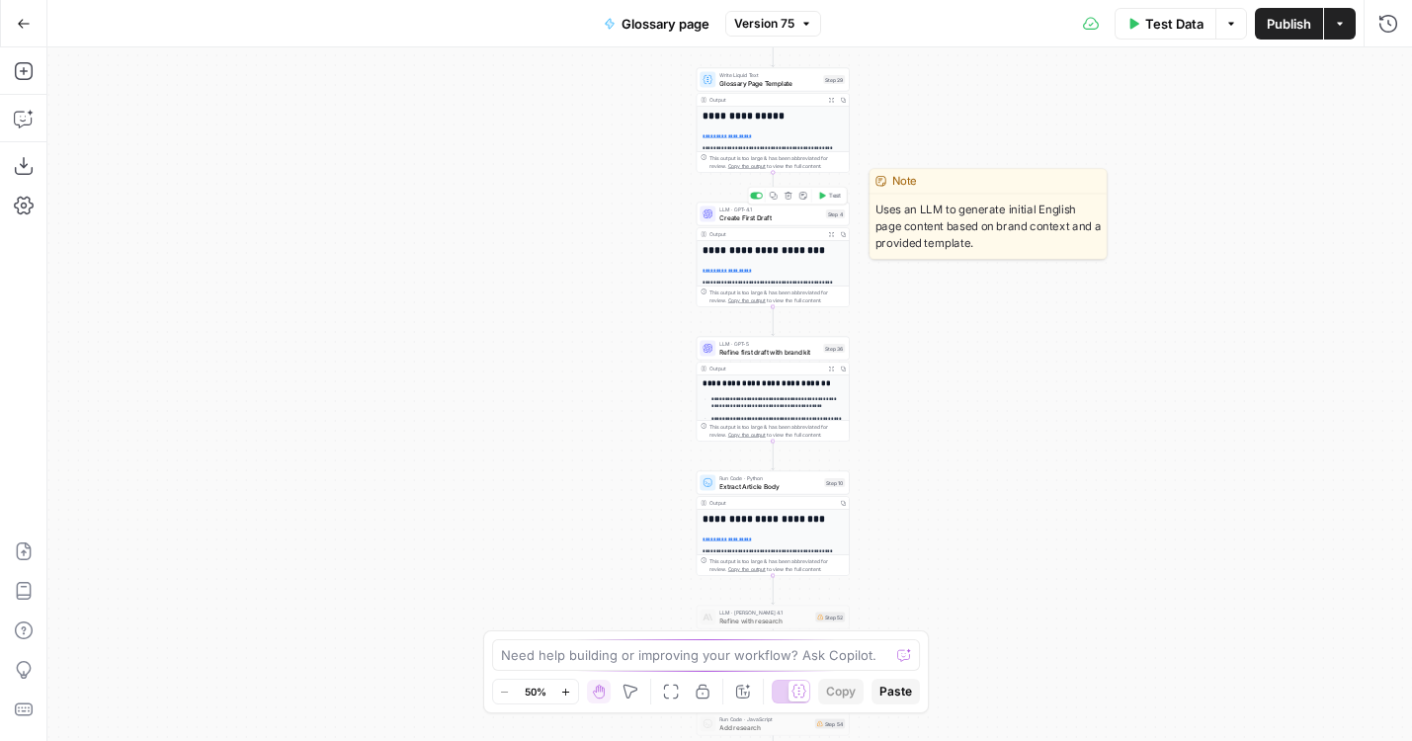
click at [750, 220] on span "Create First Draft" at bounding box center [770, 217] width 103 height 10
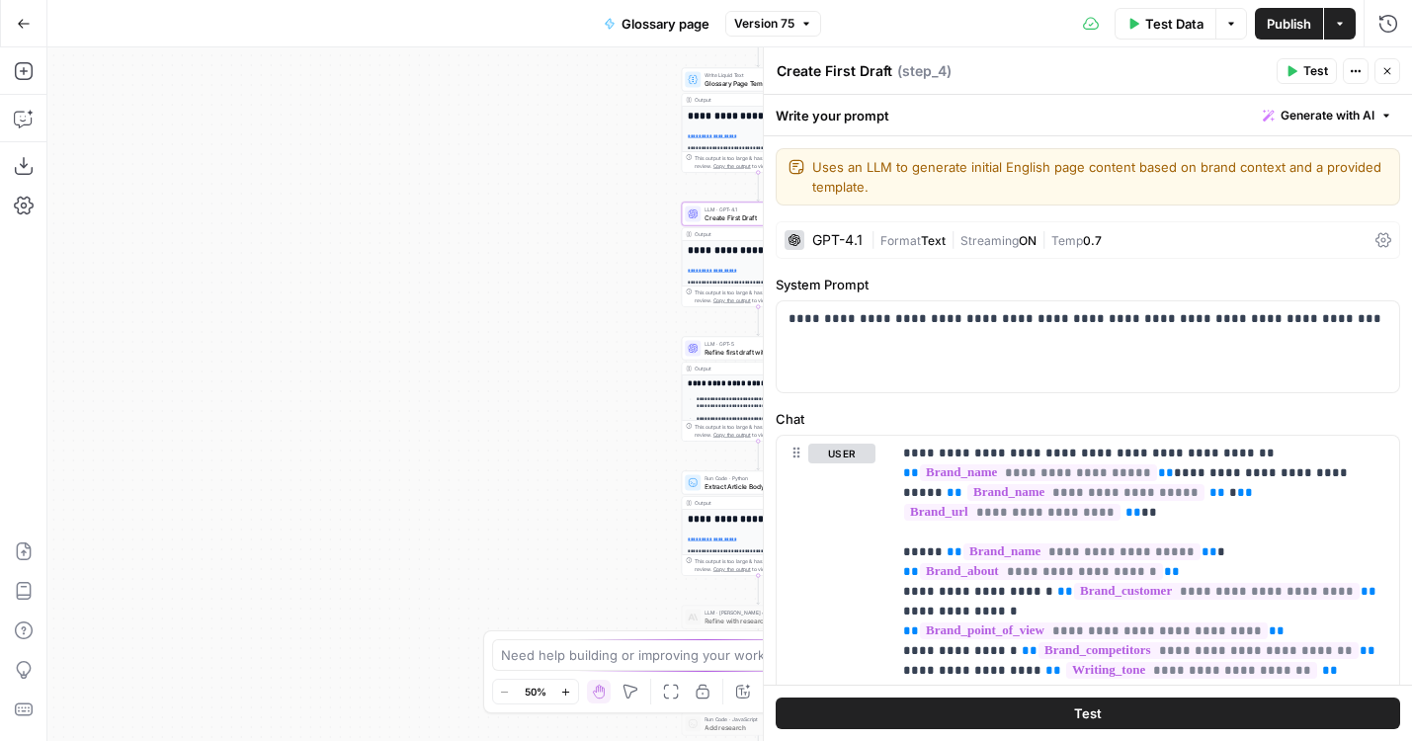
drag, startPoint x: 541, startPoint y: 235, endPoint x: 289, endPoint y: 235, distance: 253.0
click at [290, 235] on div "true false Workflow Input Settings Inputs LLM · GPT-4.1 Generate Keyword Questi…" at bounding box center [729, 394] width 1365 height 694
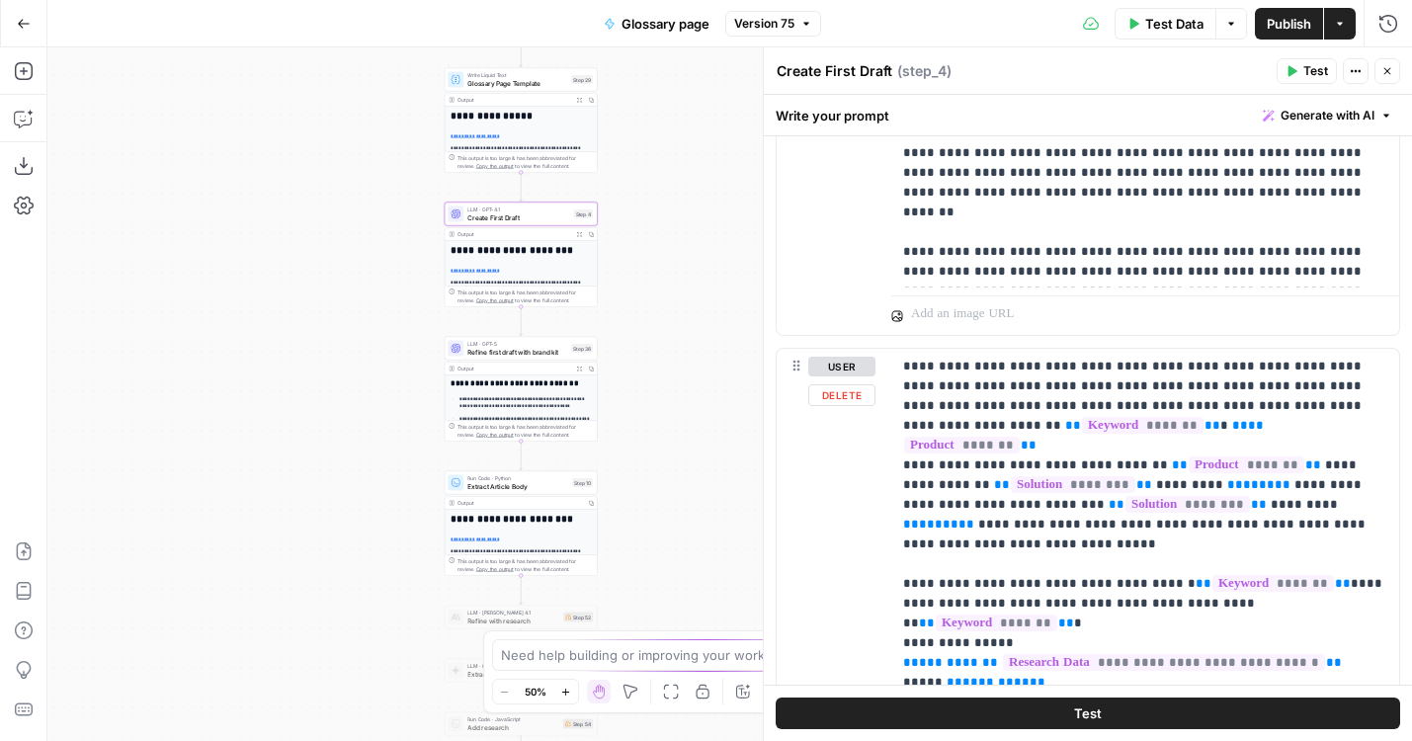
scroll to position [4540, 0]
